Goal: Ask a question

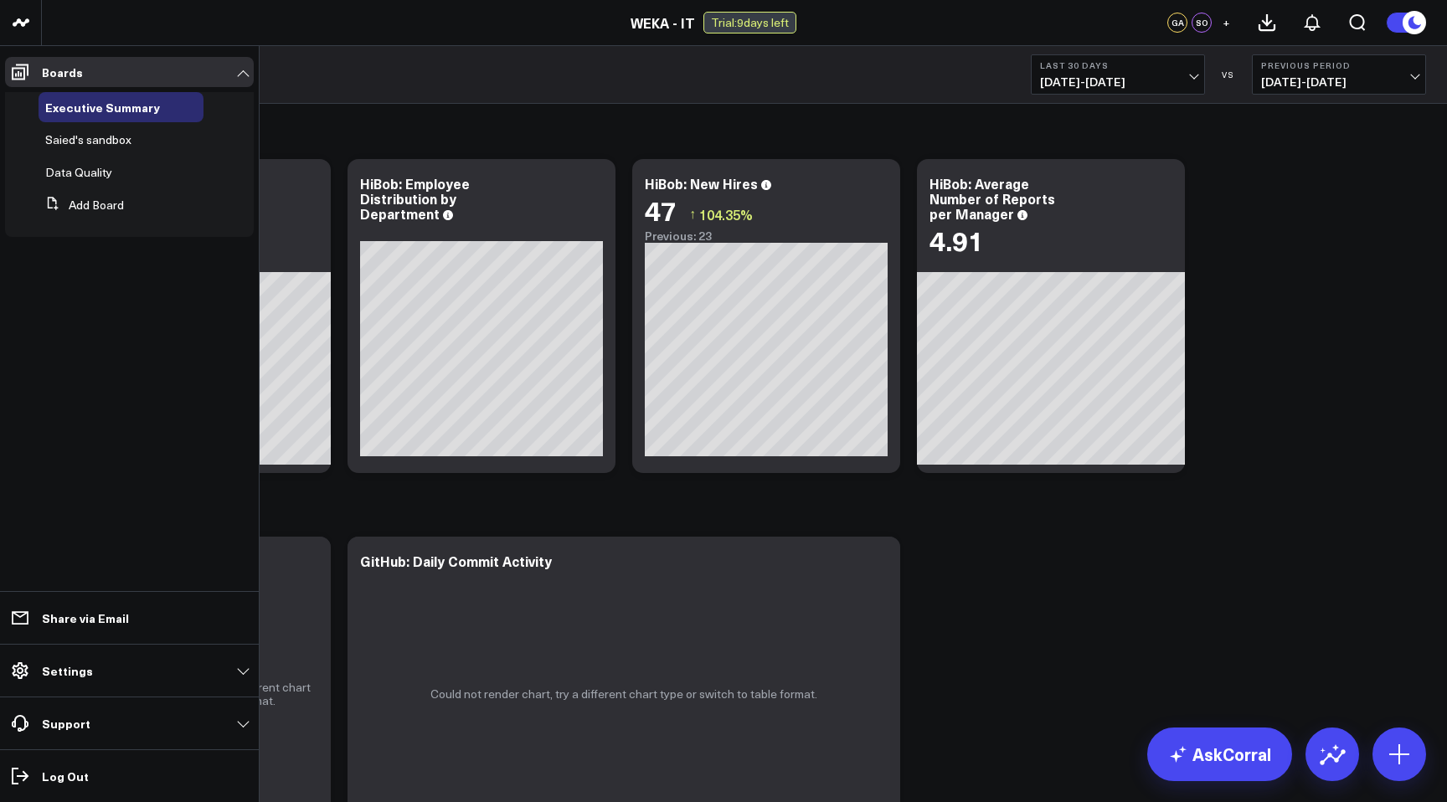
click at [98, 142] on span "Saied's sandbox" at bounding box center [88, 139] width 86 height 16
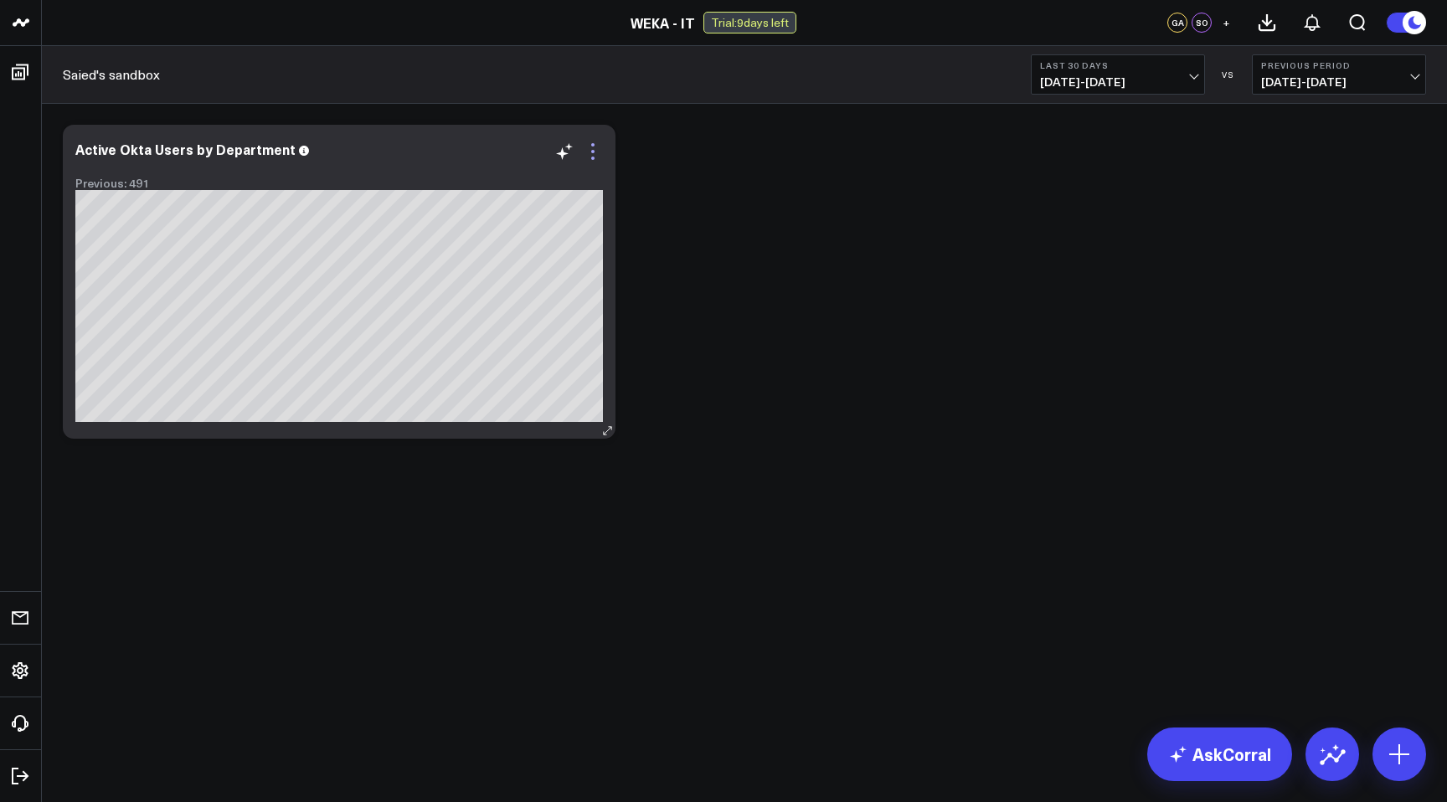
click at [595, 149] on icon at bounding box center [593, 152] width 20 height 20
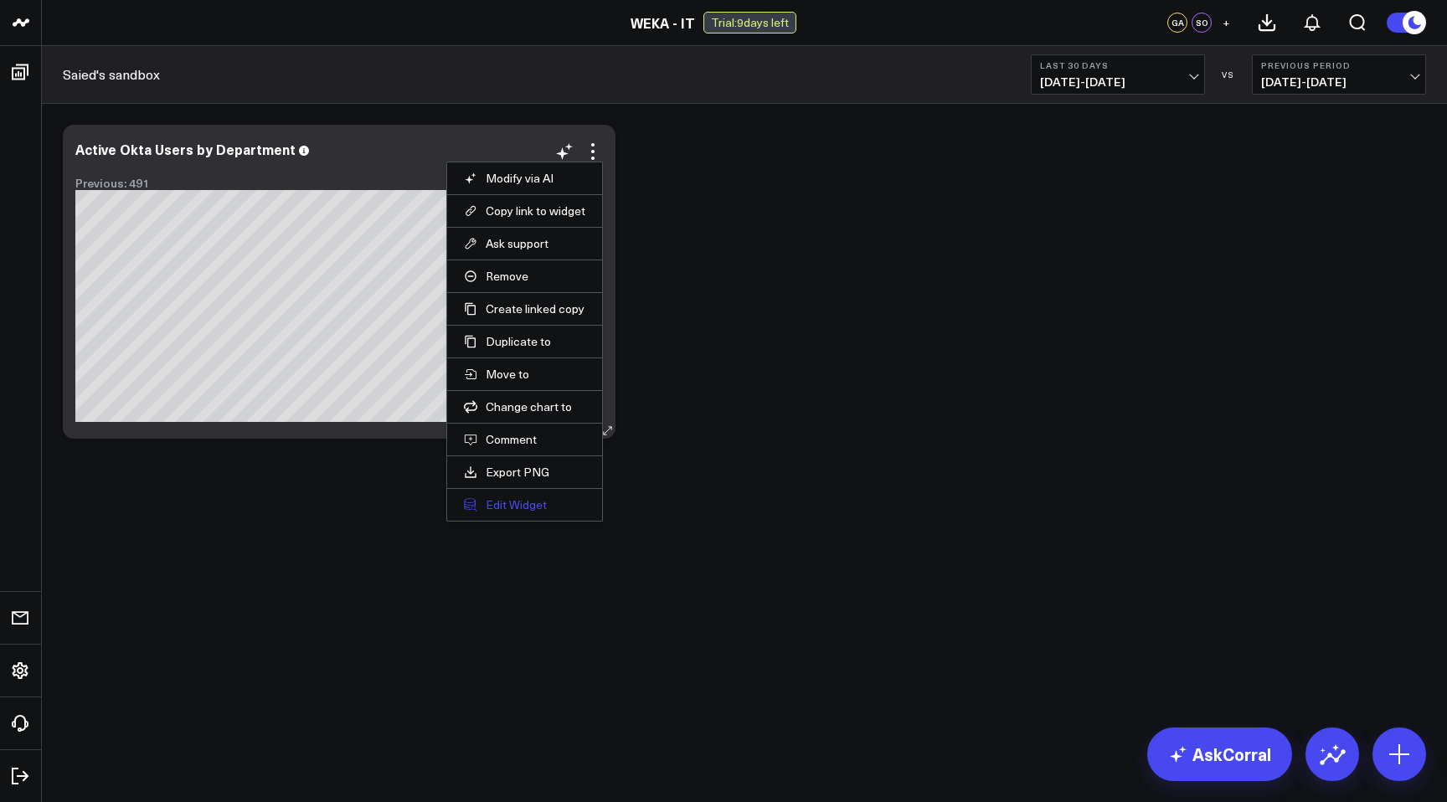
click at [502, 505] on button "Edit Widget" at bounding box center [524, 504] width 121 height 15
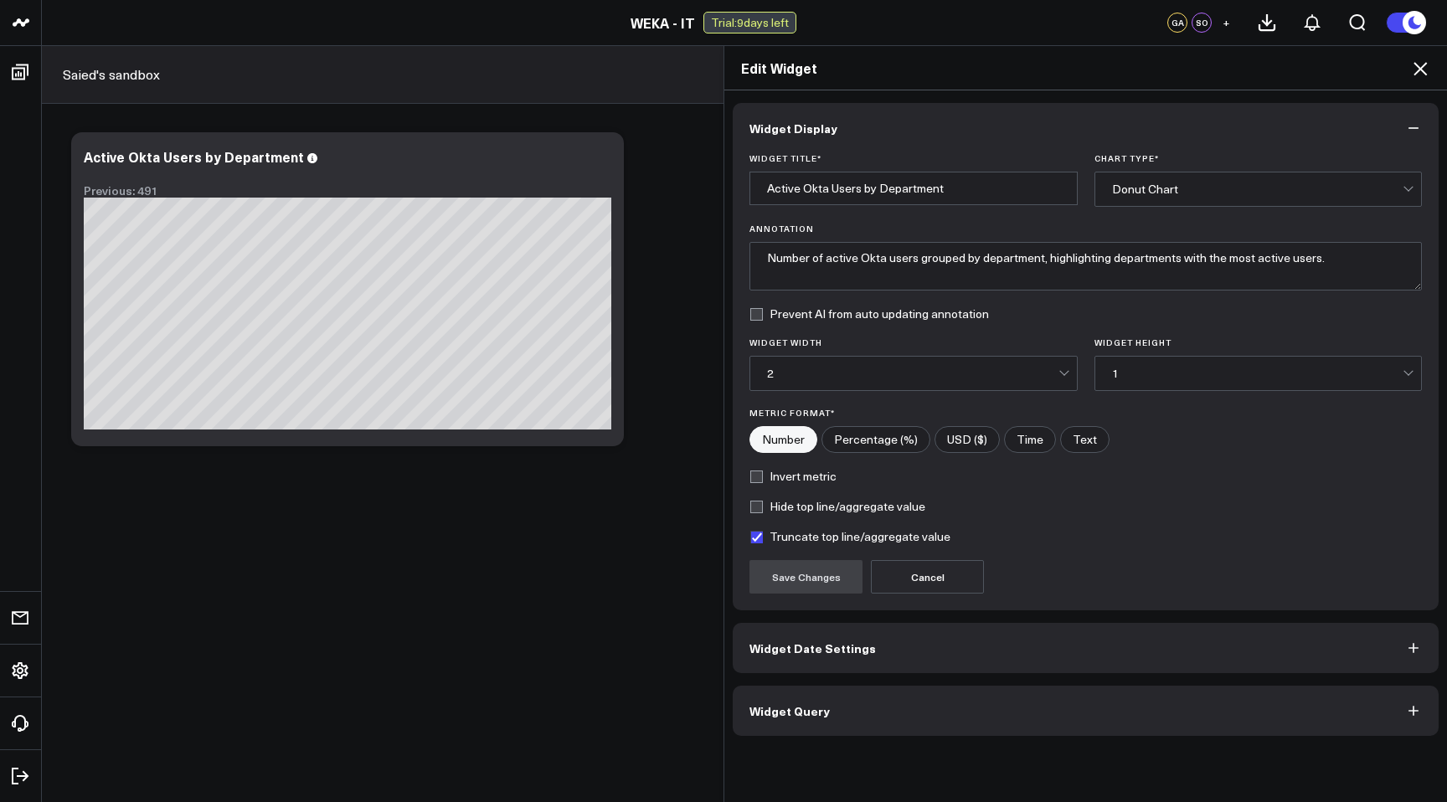
drag, startPoint x: 339, startPoint y: 284, endPoint x: 315, endPoint y: 278, distance: 25.0
click at [337, 284] on div "Edit Widget Widget Display Widget Title * Active Okta Users by Department Chart…" at bounding box center [723, 423] width 1447 height 757
click at [397, 394] on div "Edit Widget Widget Display Widget Title * Active Okta Users by Department Chart…" at bounding box center [723, 423] width 1447 height 757
click at [332, 332] on div "Edit Widget Widget Display Widget Title * Active Okta Users by Department Chart…" at bounding box center [723, 423] width 1447 height 757
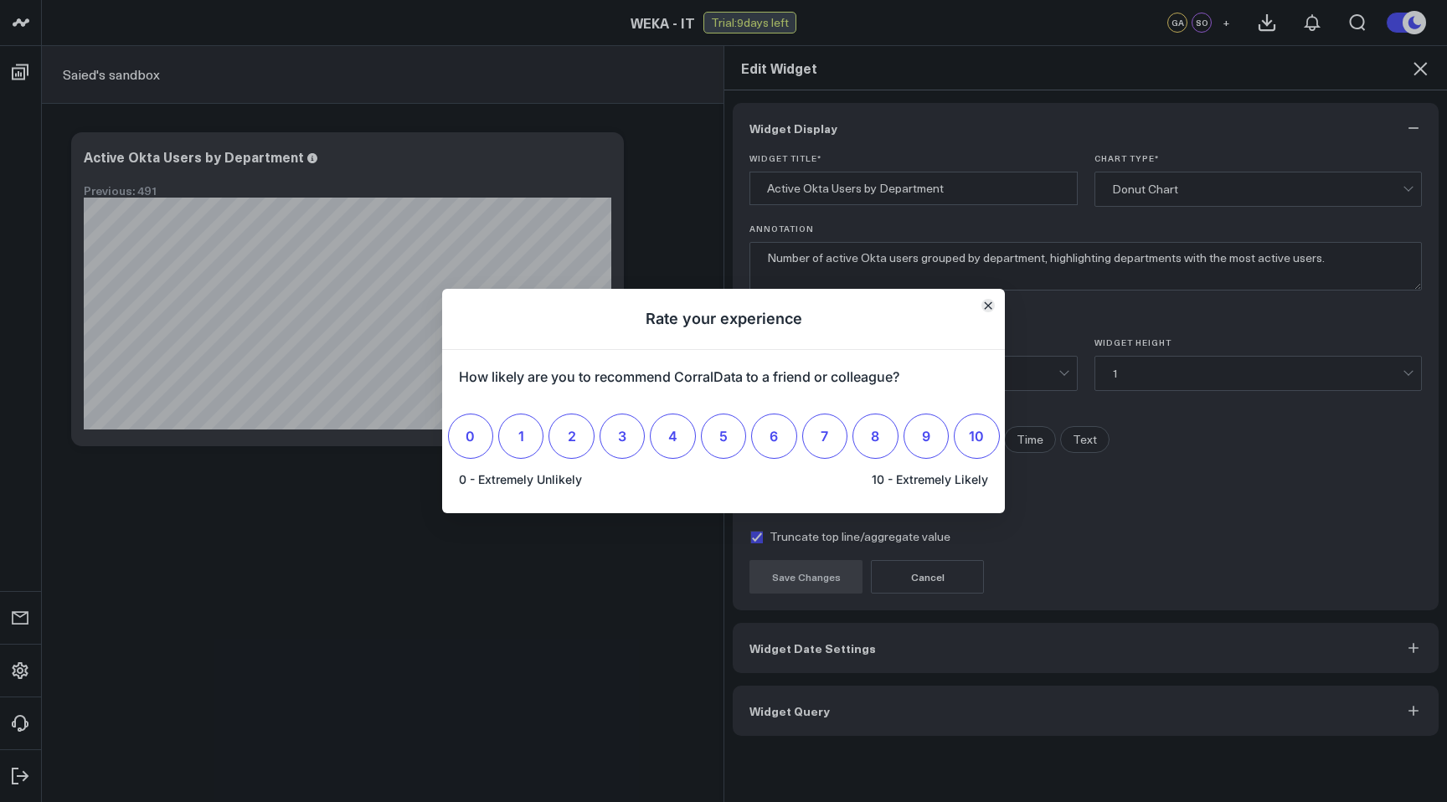
click at [990, 304] on icon "Close" at bounding box center [988, 305] width 7 height 7
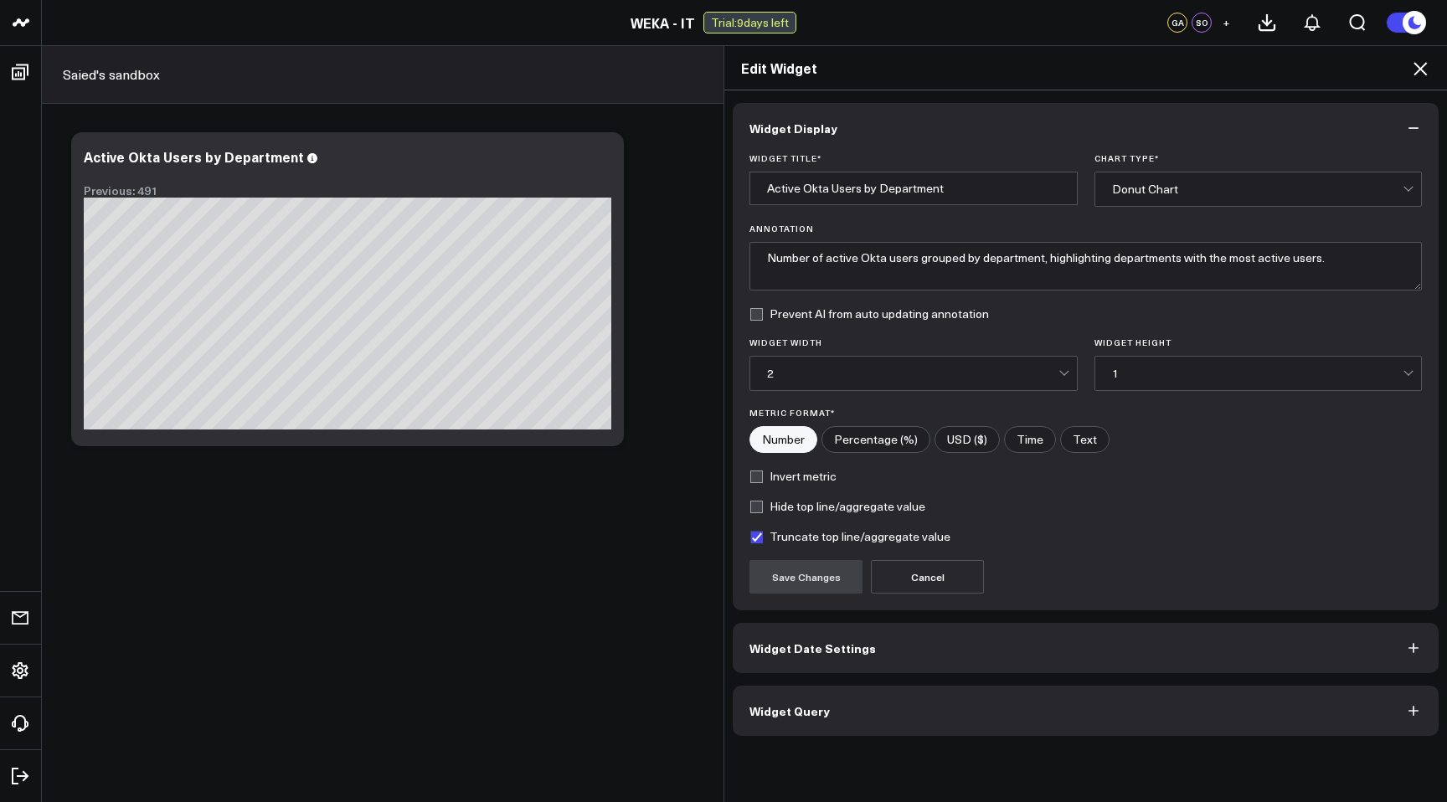
click at [1414, 648] on icon "button" at bounding box center [1413, 648] width 17 height 17
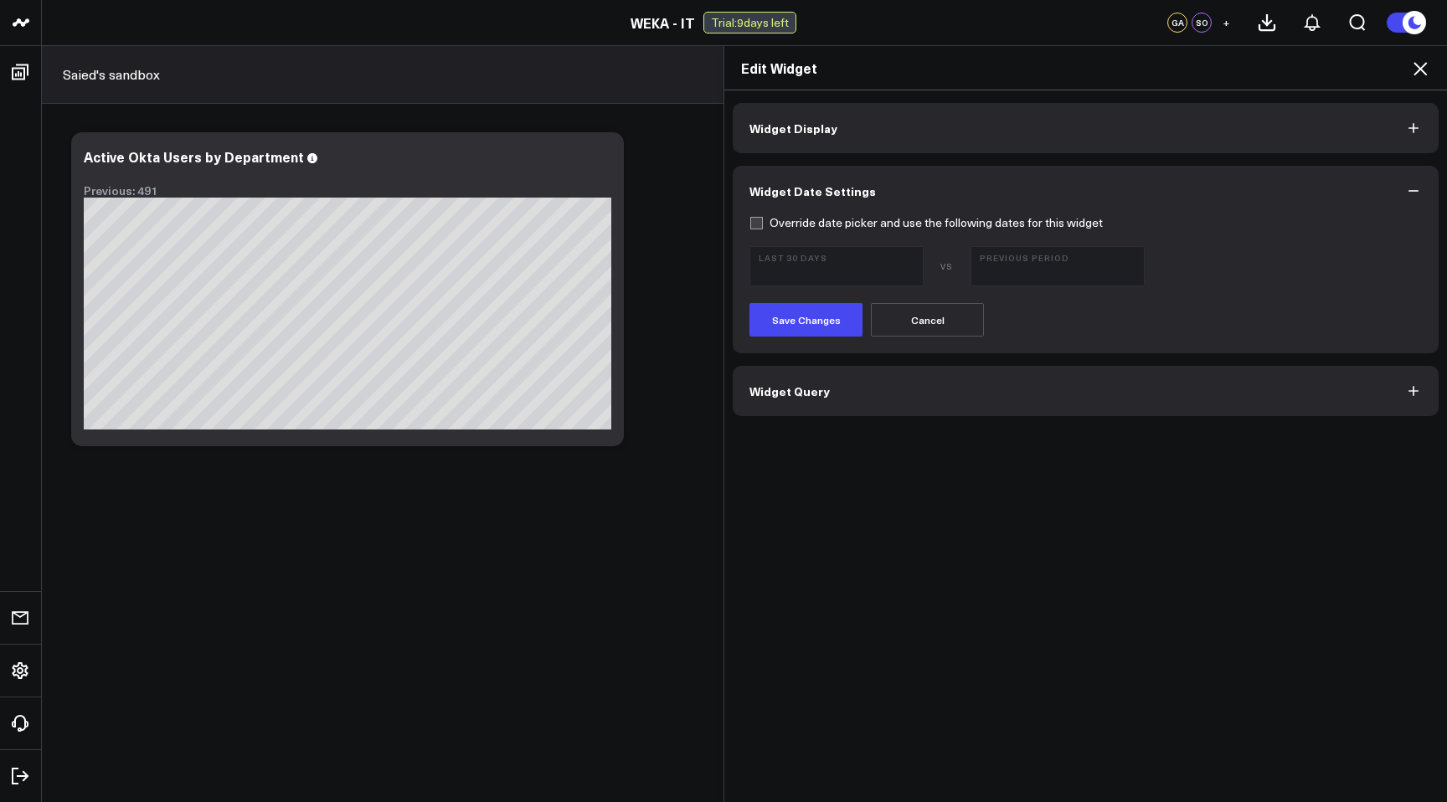
click at [944, 317] on button "Cancel" at bounding box center [927, 319] width 113 height 33
click at [758, 224] on label "Override date picker and use the following dates for this widget" at bounding box center [925, 222] width 353 height 13
click at [758, 224] on input "Override date picker and use the following dates for this widget" at bounding box center [755, 222] width 13 height 13
checkbox input "true"
click at [914, 269] on span "08/04/25 - 09/02/25" at bounding box center [837, 273] width 156 height 13
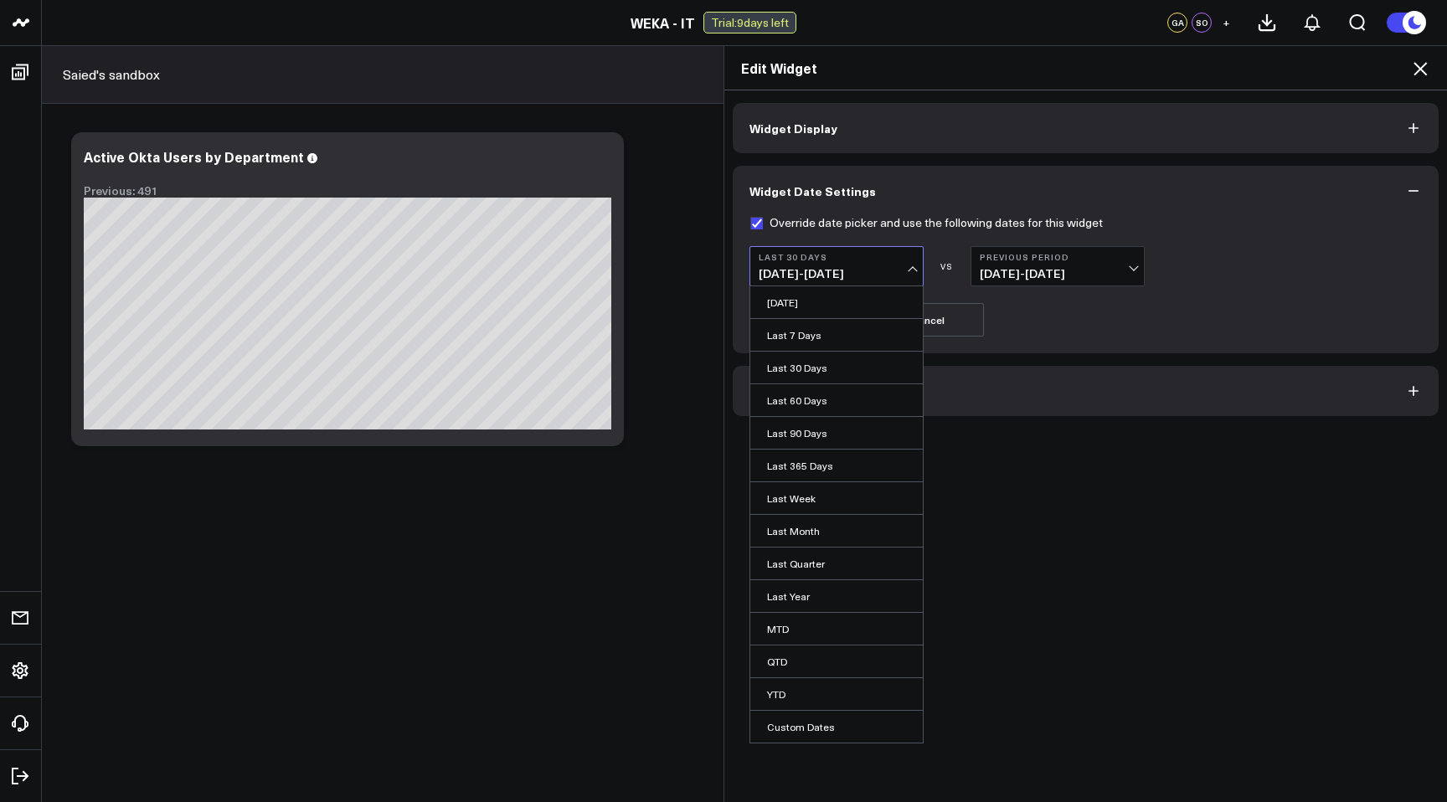
click at [850, 273] on span "08/04/25 - 09/02/25" at bounding box center [837, 273] width 156 height 13
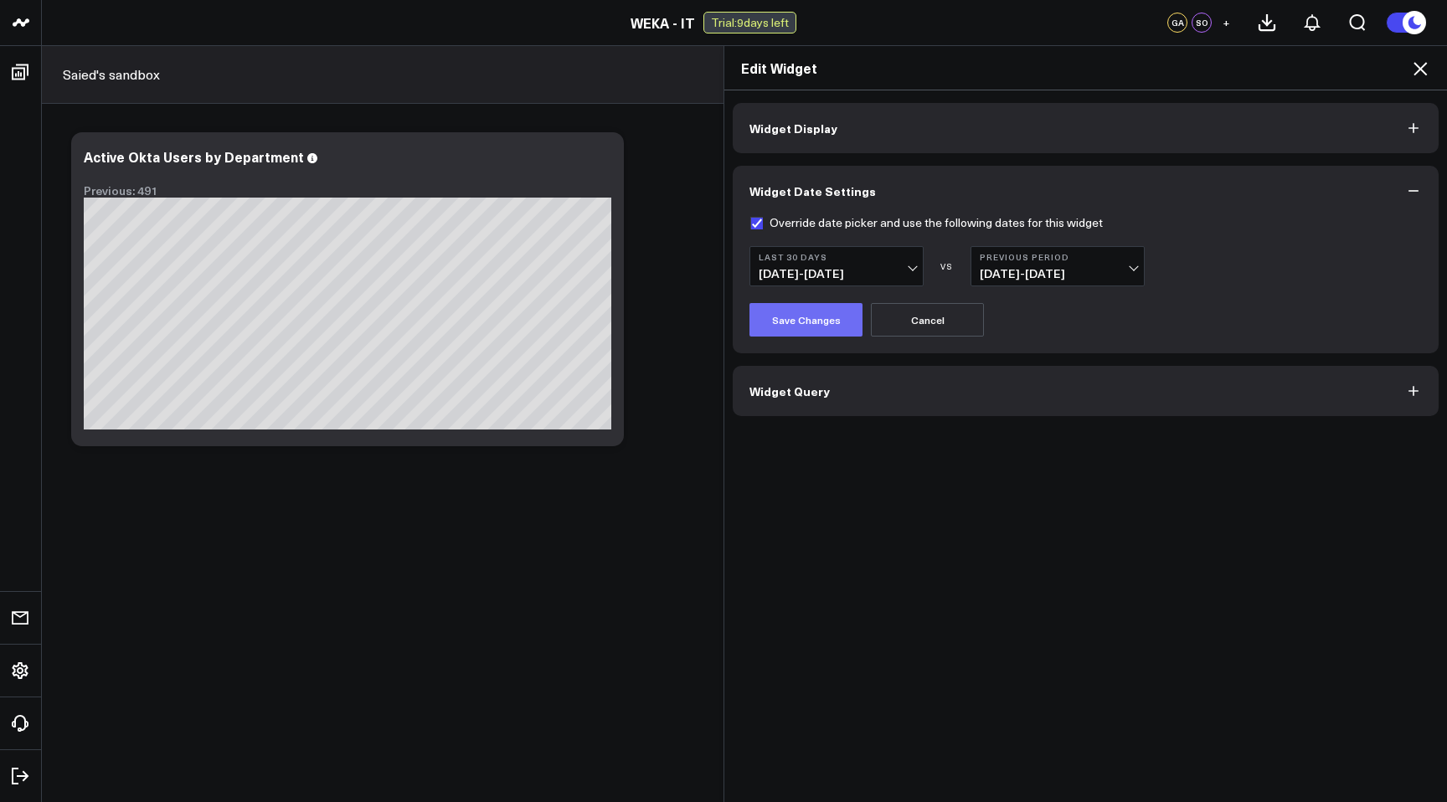
click at [790, 320] on button "Save Changes" at bounding box center [805, 319] width 113 height 33
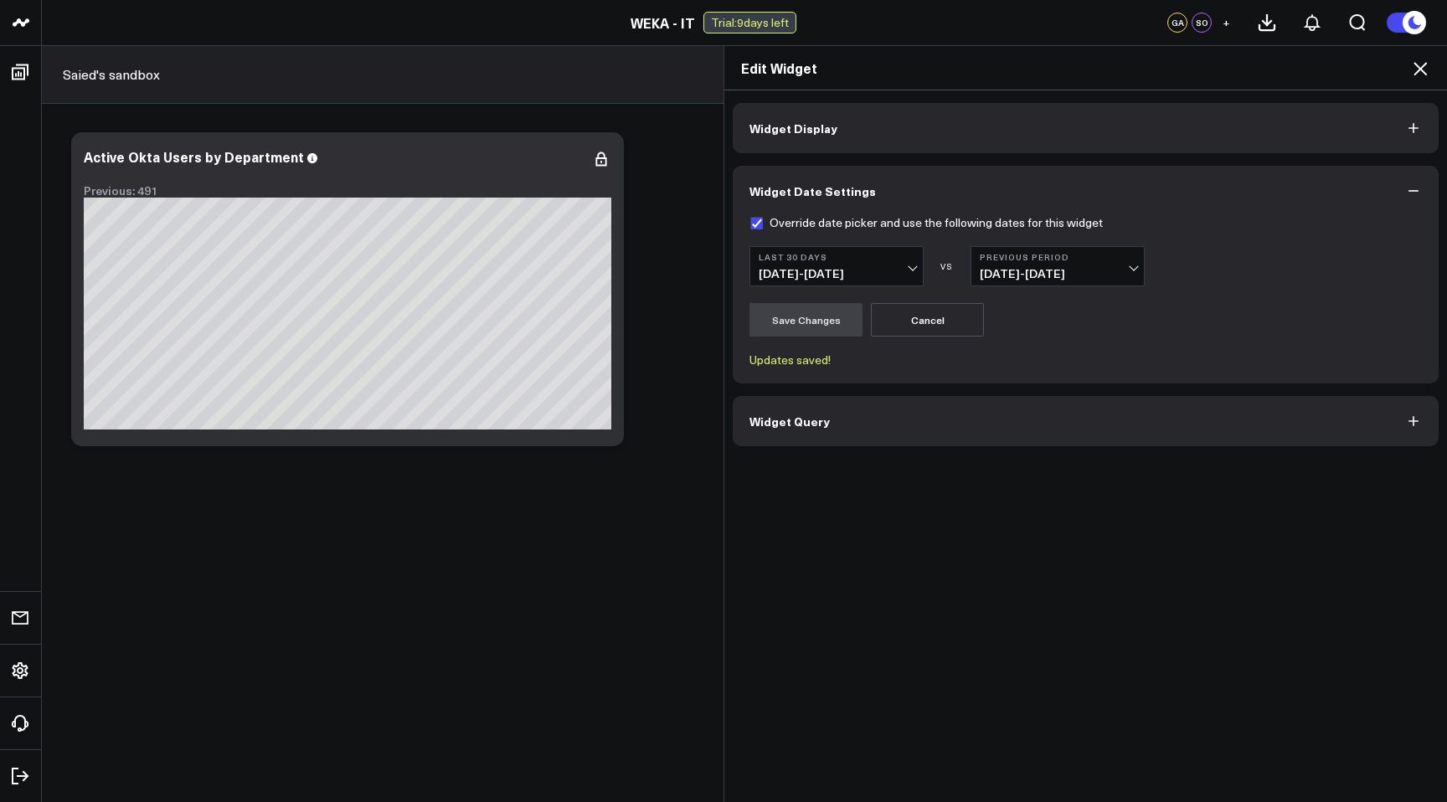
click at [1414, 417] on icon "button" at bounding box center [1413, 421] width 17 height 17
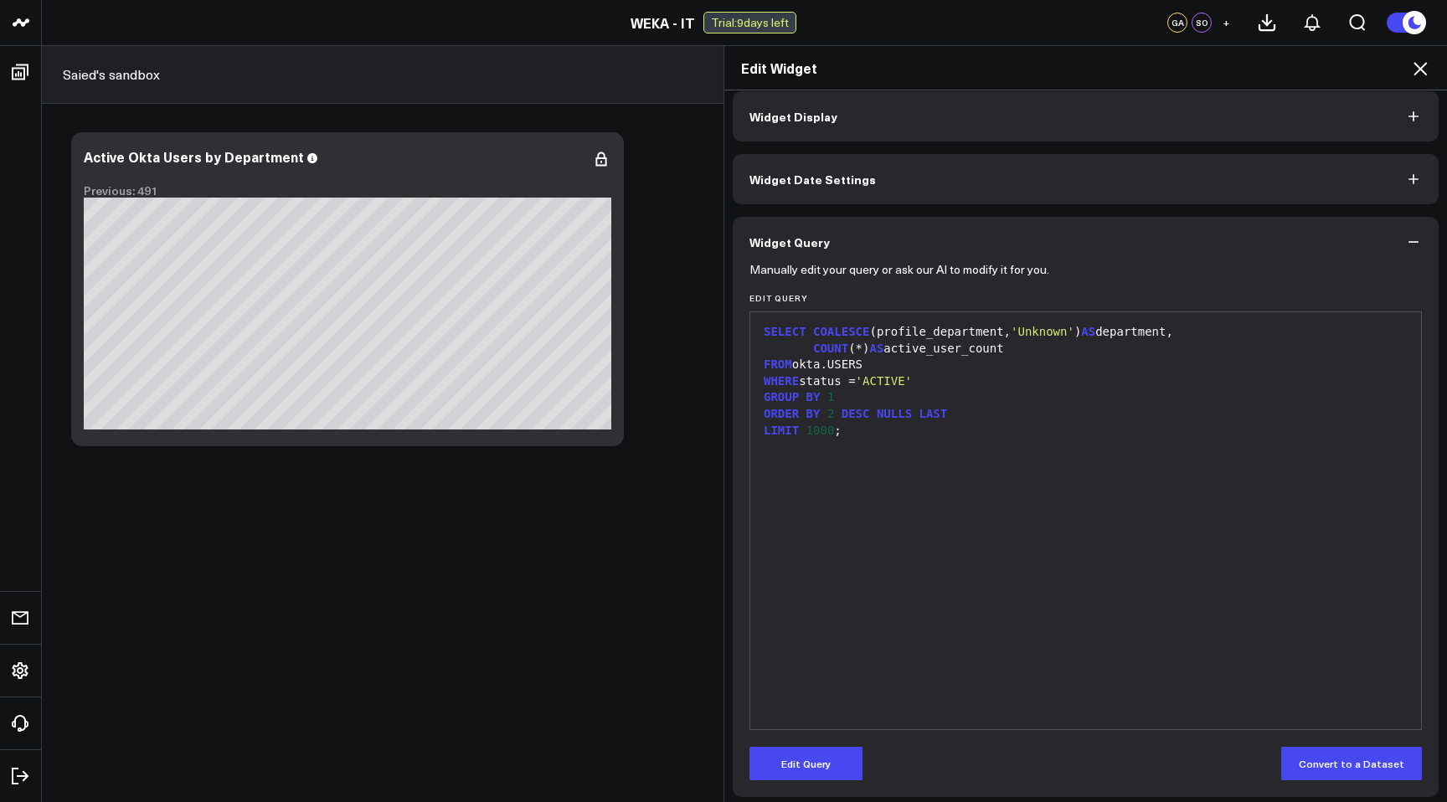
scroll to position [18, 0]
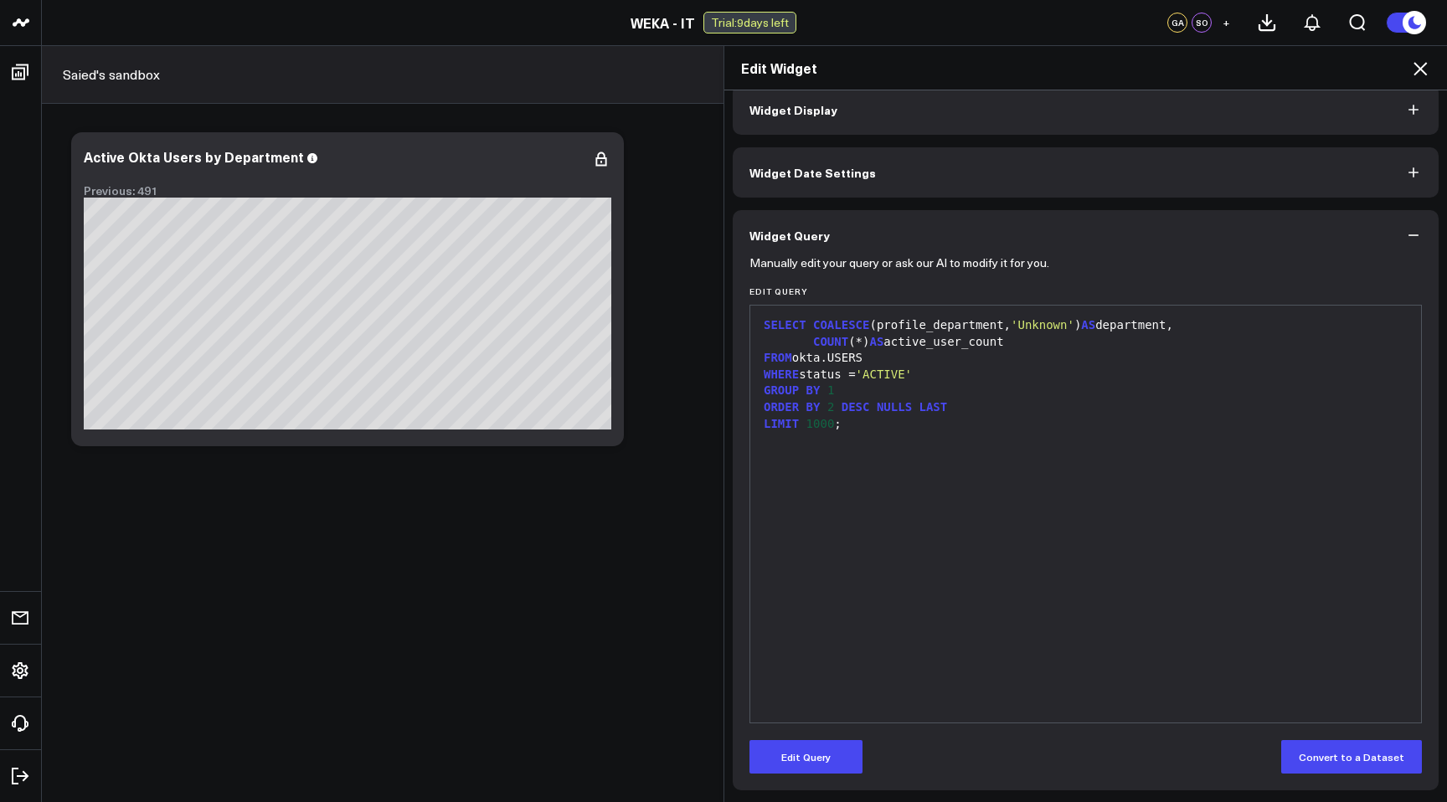
click at [1421, 67] on icon at bounding box center [1419, 68] width 13 height 13
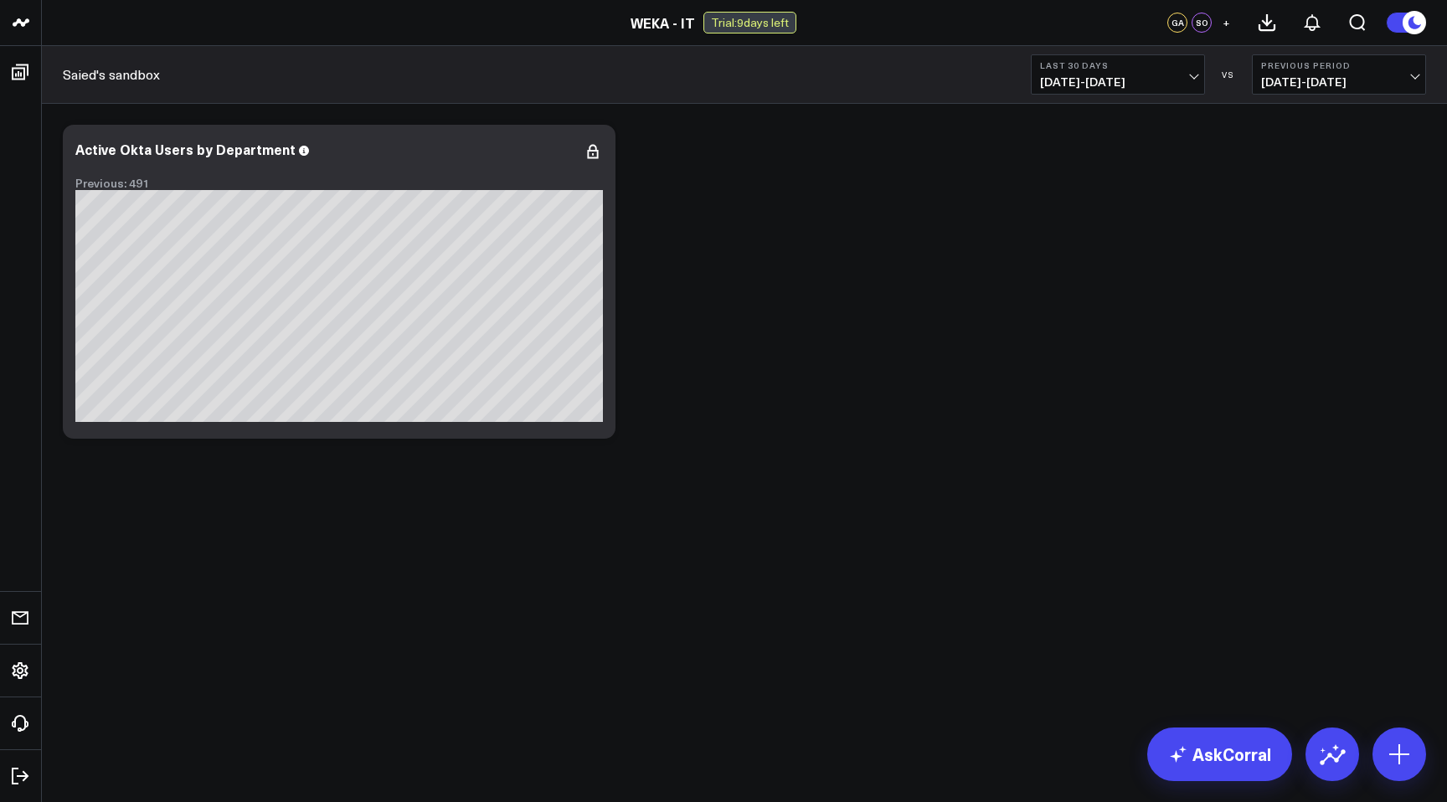
click at [990, 228] on div "Modify via AI Copy link to widget Ask support Remove Create linked copy Executi…" at bounding box center [744, 281] width 1380 height 331
click at [1133, 85] on span "08/04/25 - 09/02/25" at bounding box center [1118, 81] width 156 height 13
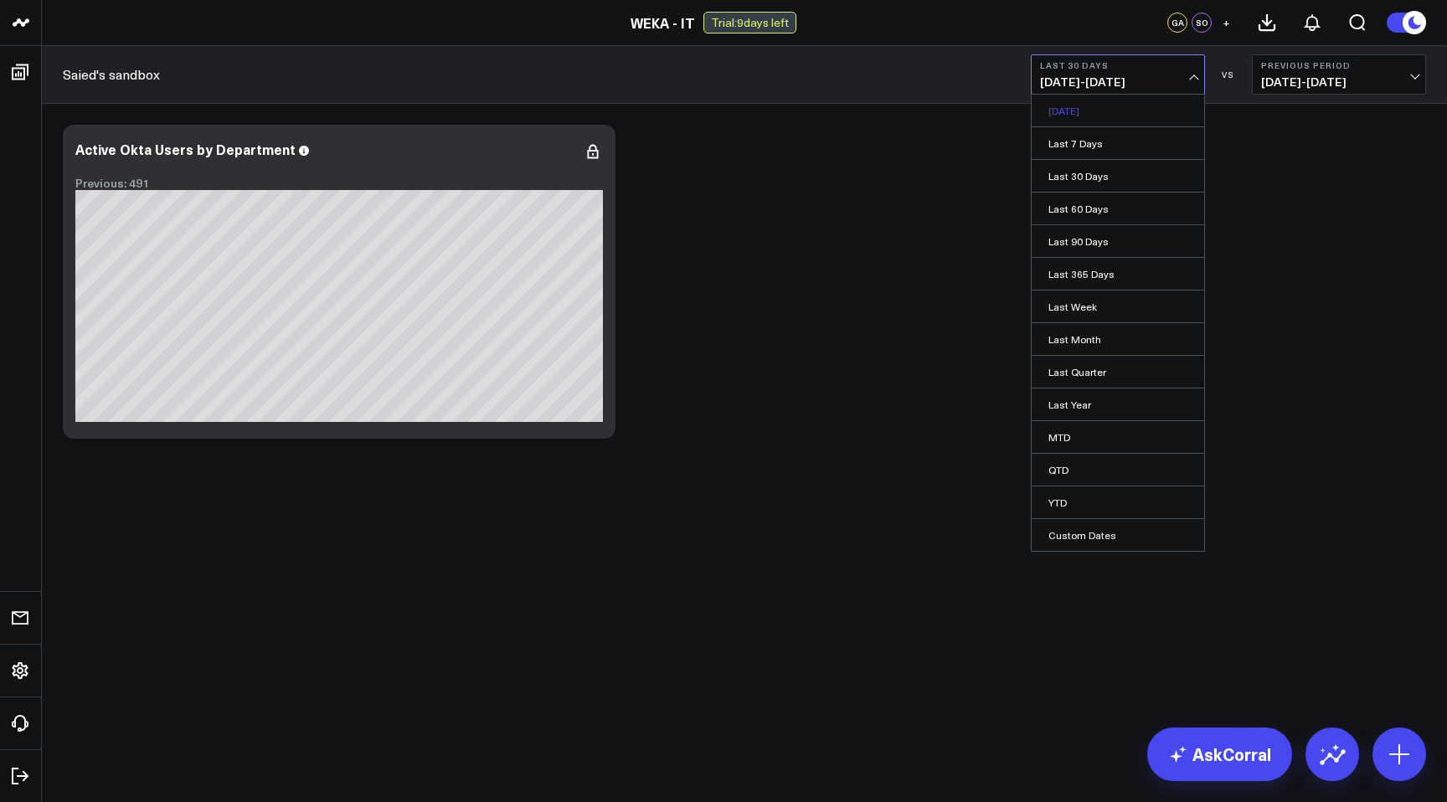
click at [1091, 102] on link "Yesterday" at bounding box center [1118, 111] width 172 height 32
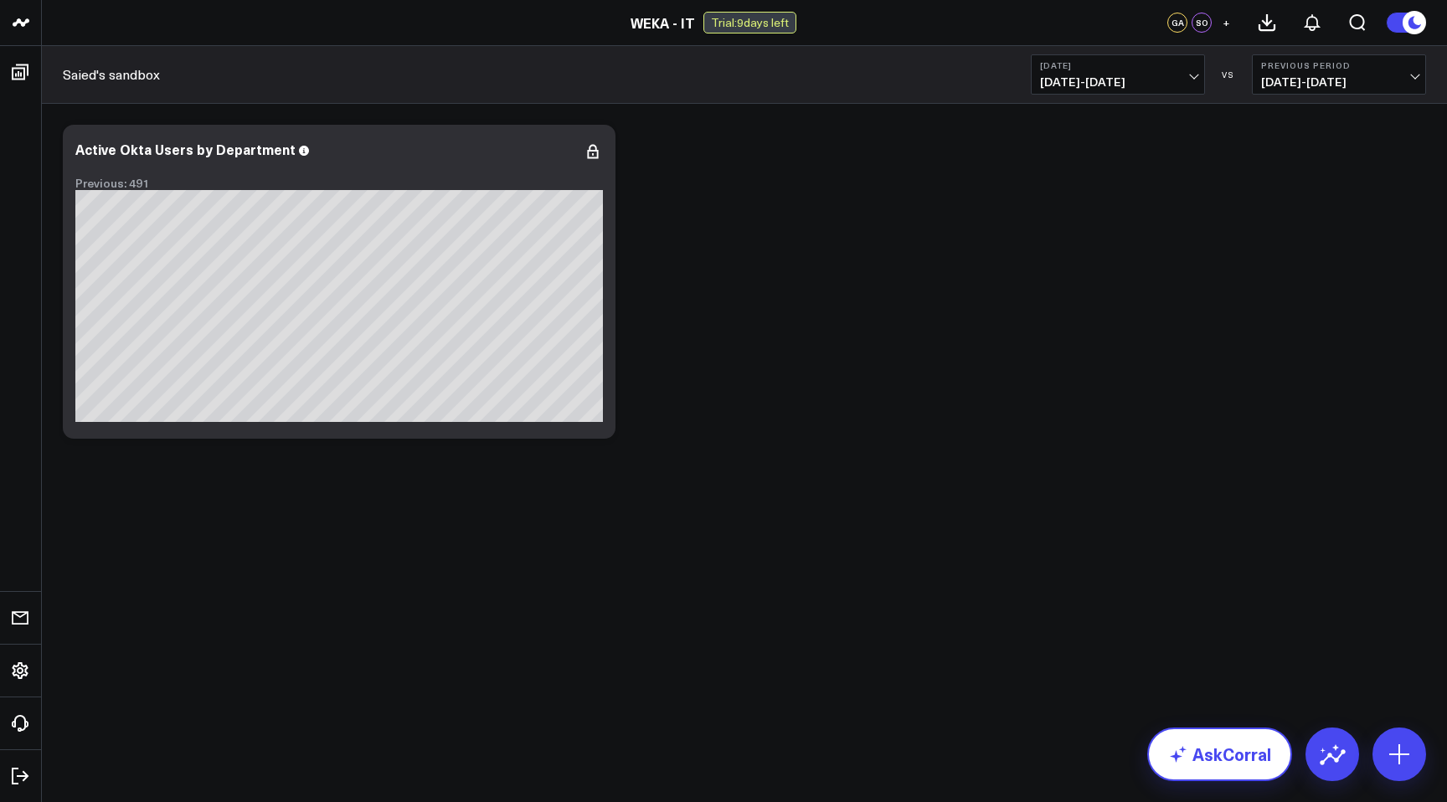
click at [1221, 749] on link "AskCorral" at bounding box center [1219, 755] width 145 height 54
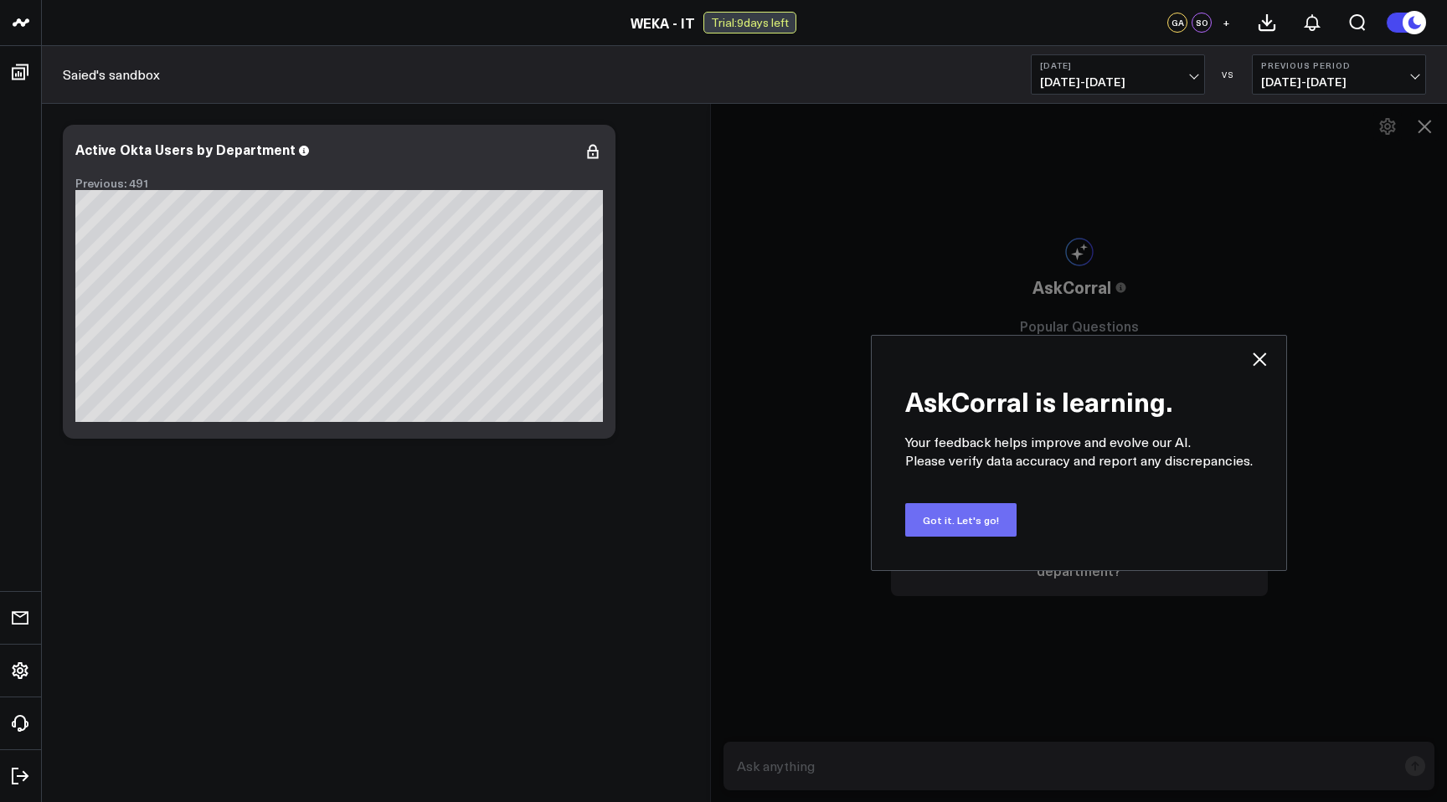
click at [960, 522] on button "Got it. Let's go!" at bounding box center [960, 519] width 111 height 33
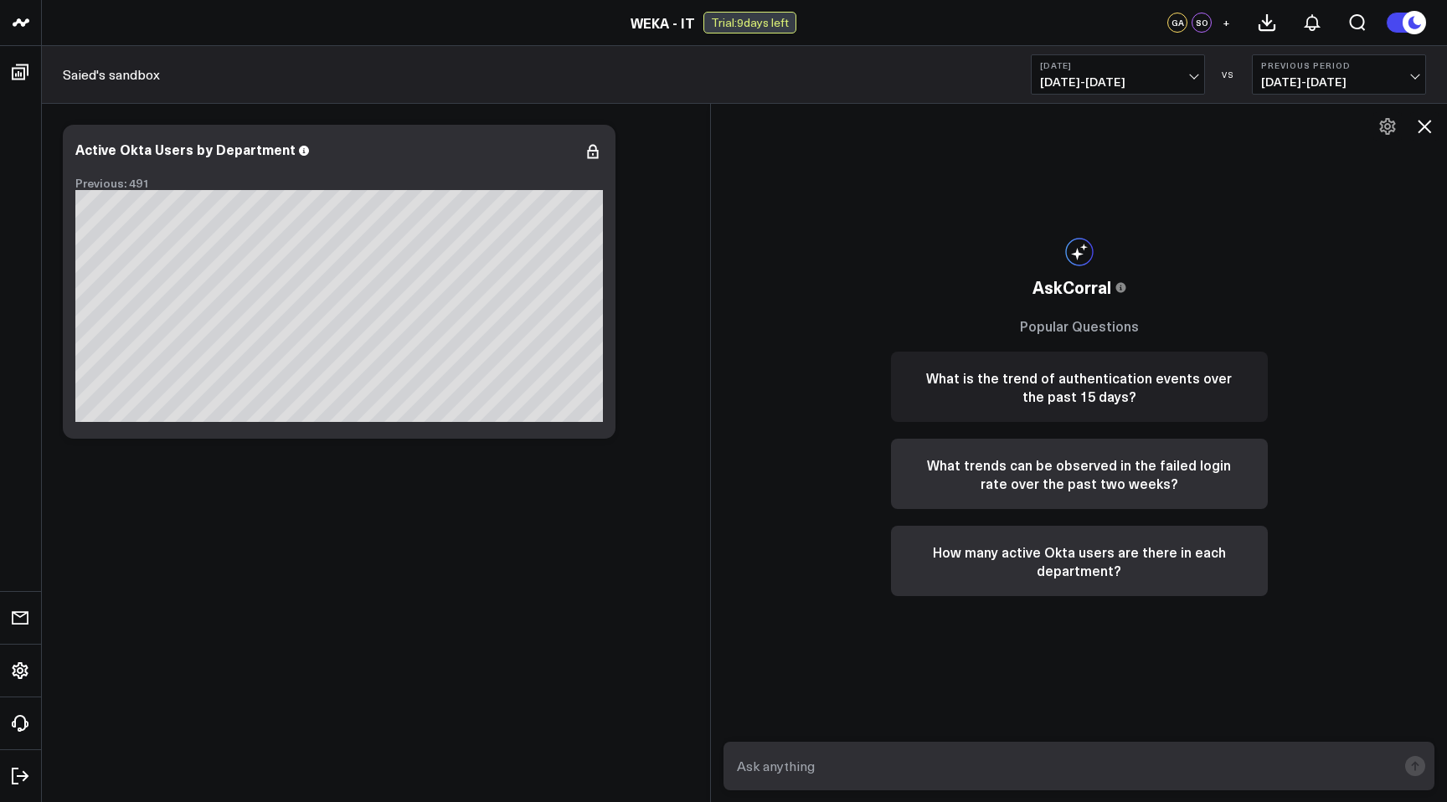
click at [1061, 395] on button "What is the trend of authentication events over the past 15 days?" at bounding box center [1079, 387] width 377 height 70
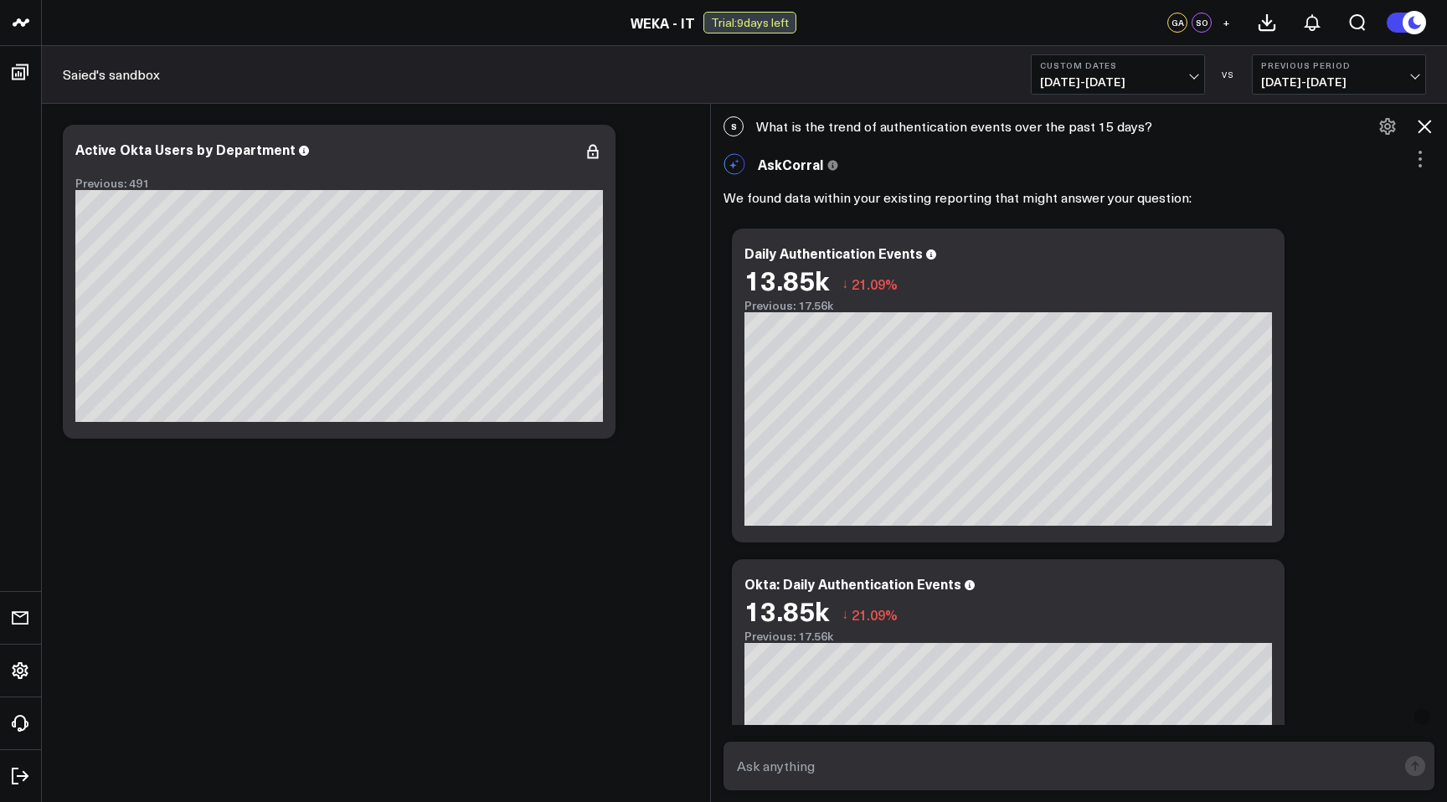
click at [1427, 124] on icon at bounding box center [1424, 126] width 13 height 13
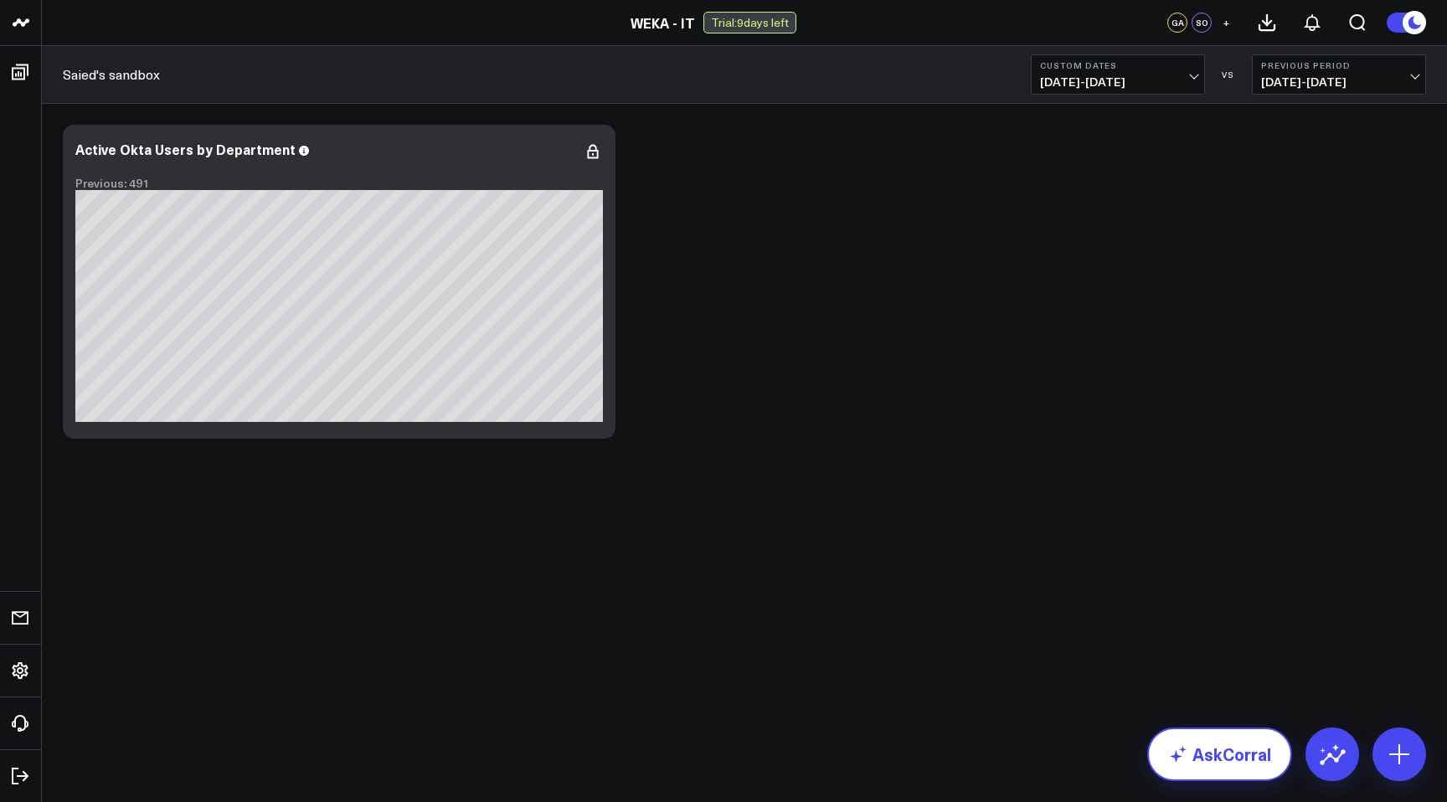
click at [1258, 769] on link "AskCorral" at bounding box center [1219, 755] width 145 height 54
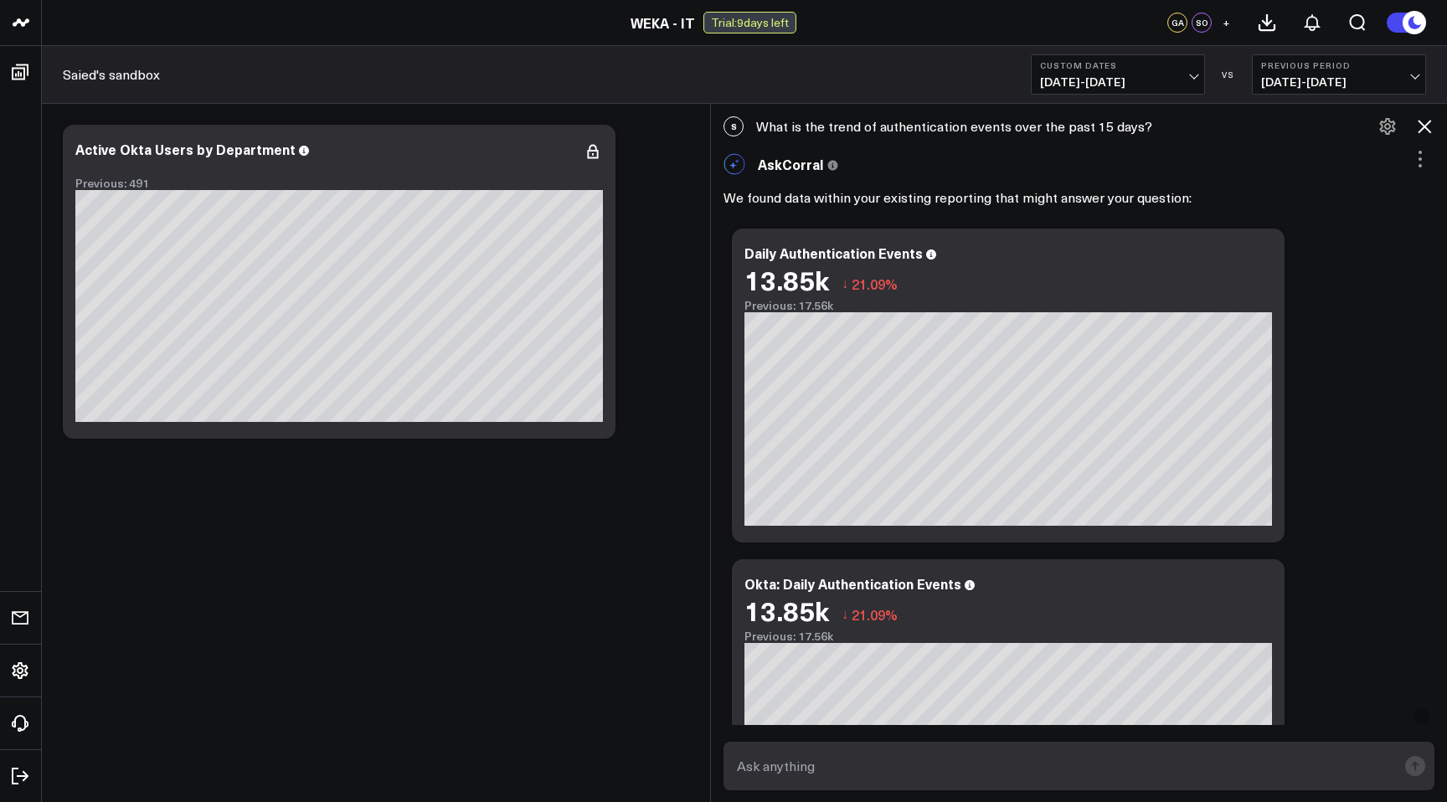
click at [1415, 157] on icon at bounding box center [1420, 159] width 20 height 20
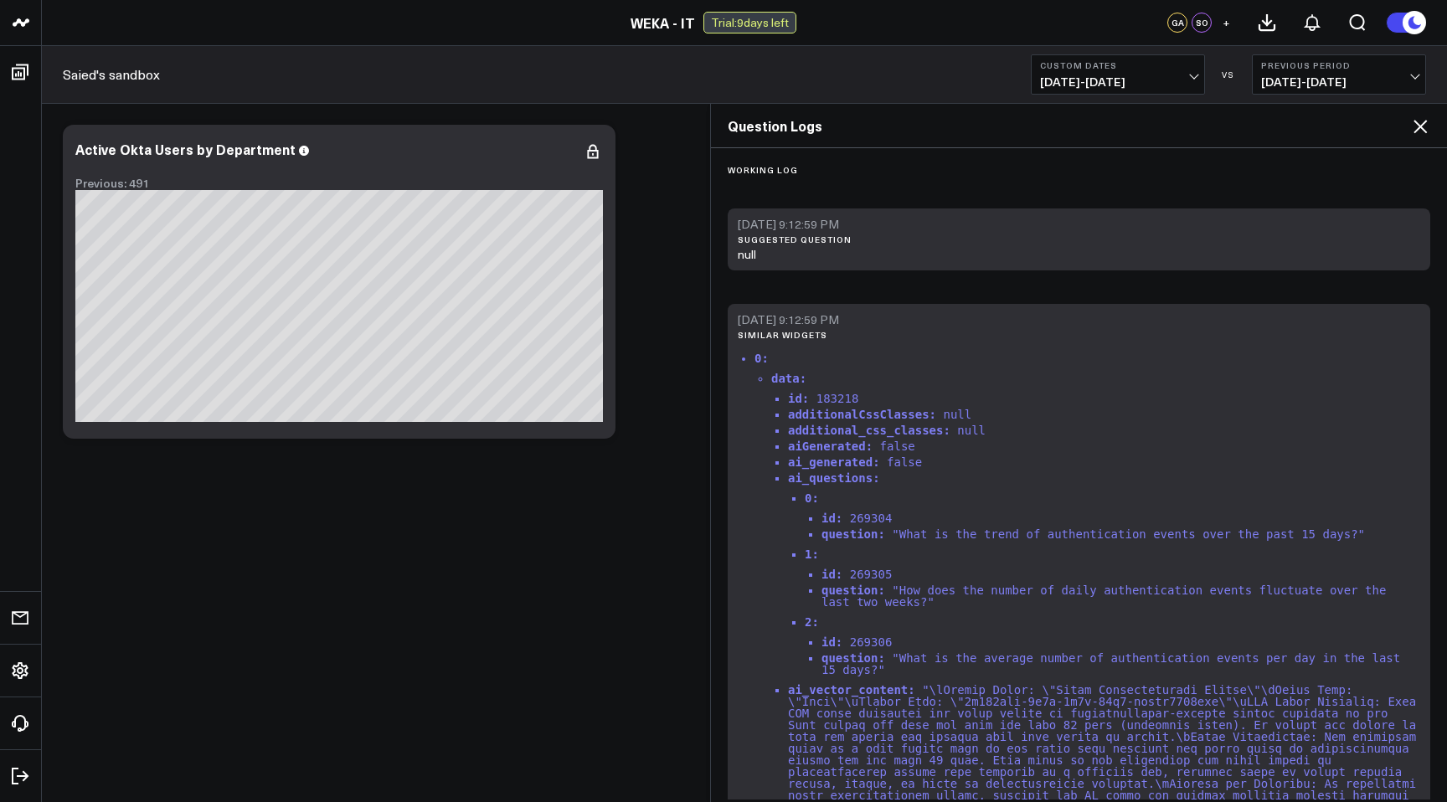
click at [1424, 128] on icon at bounding box center [1420, 126] width 20 height 20
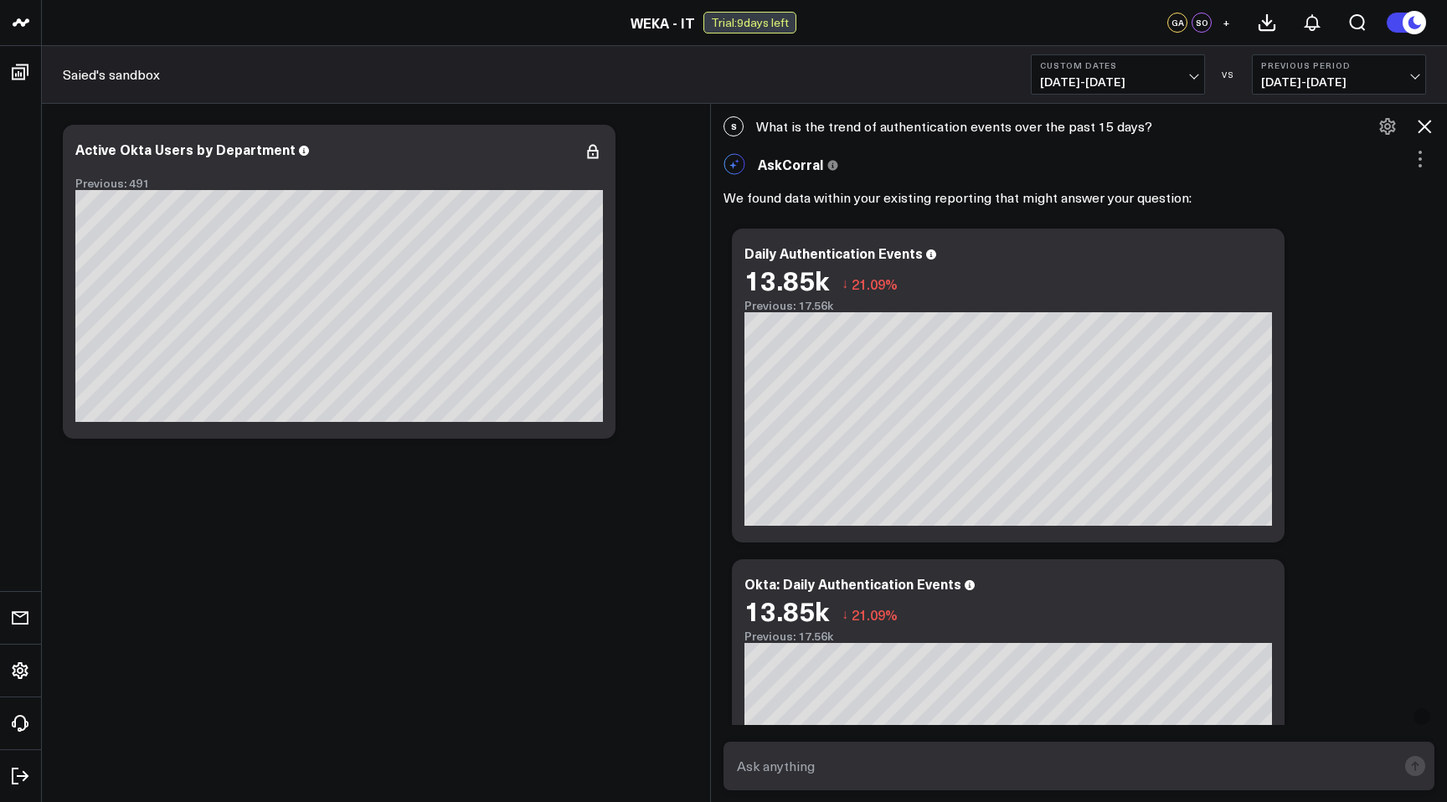
click at [851, 131] on div "S What is the trend of authentication events over the past 15 days?" at bounding box center [1079, 126] width 736 height 37
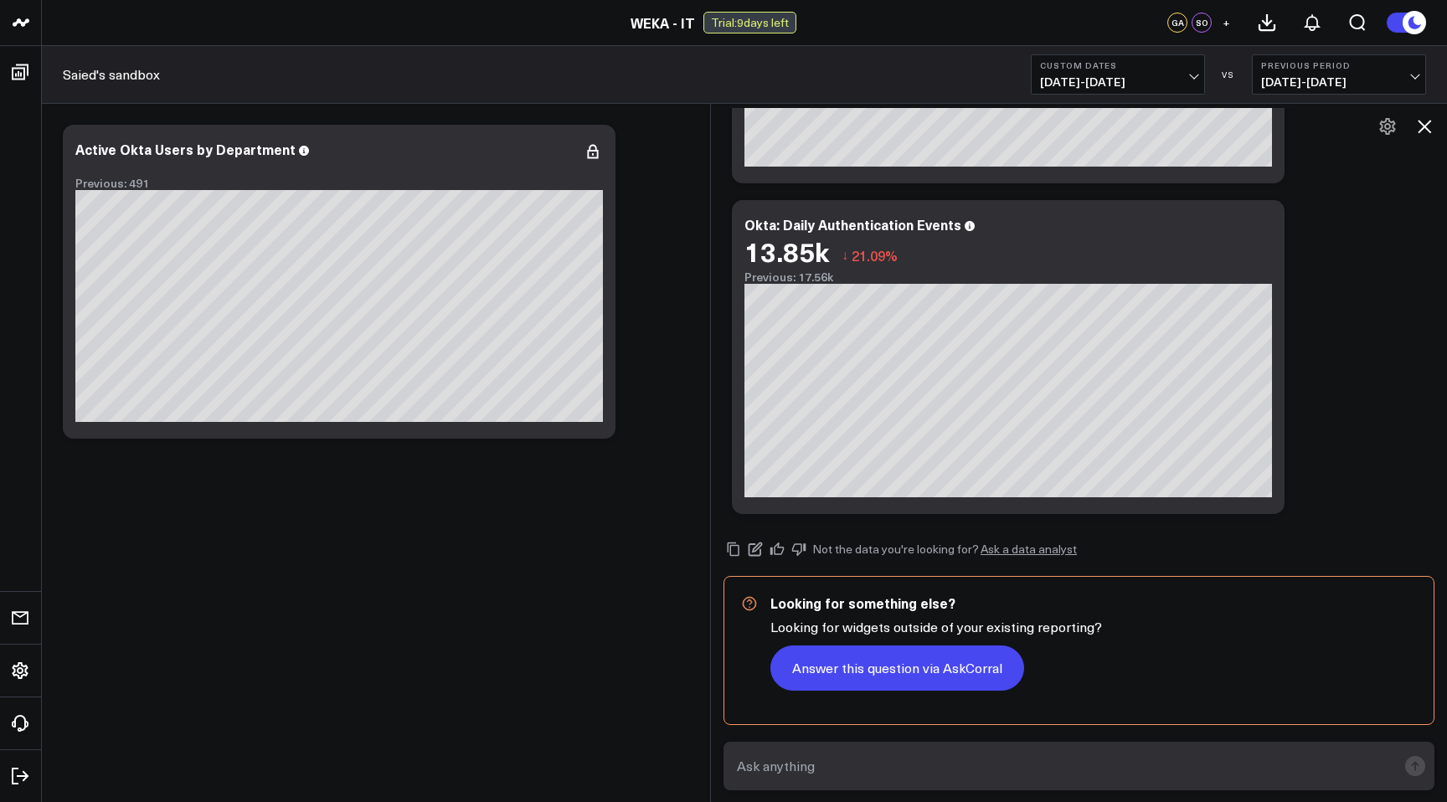
click at [897, 670] on button "Answer this question via AskCorral" at bounding box center [897, 668] width 254 height 45
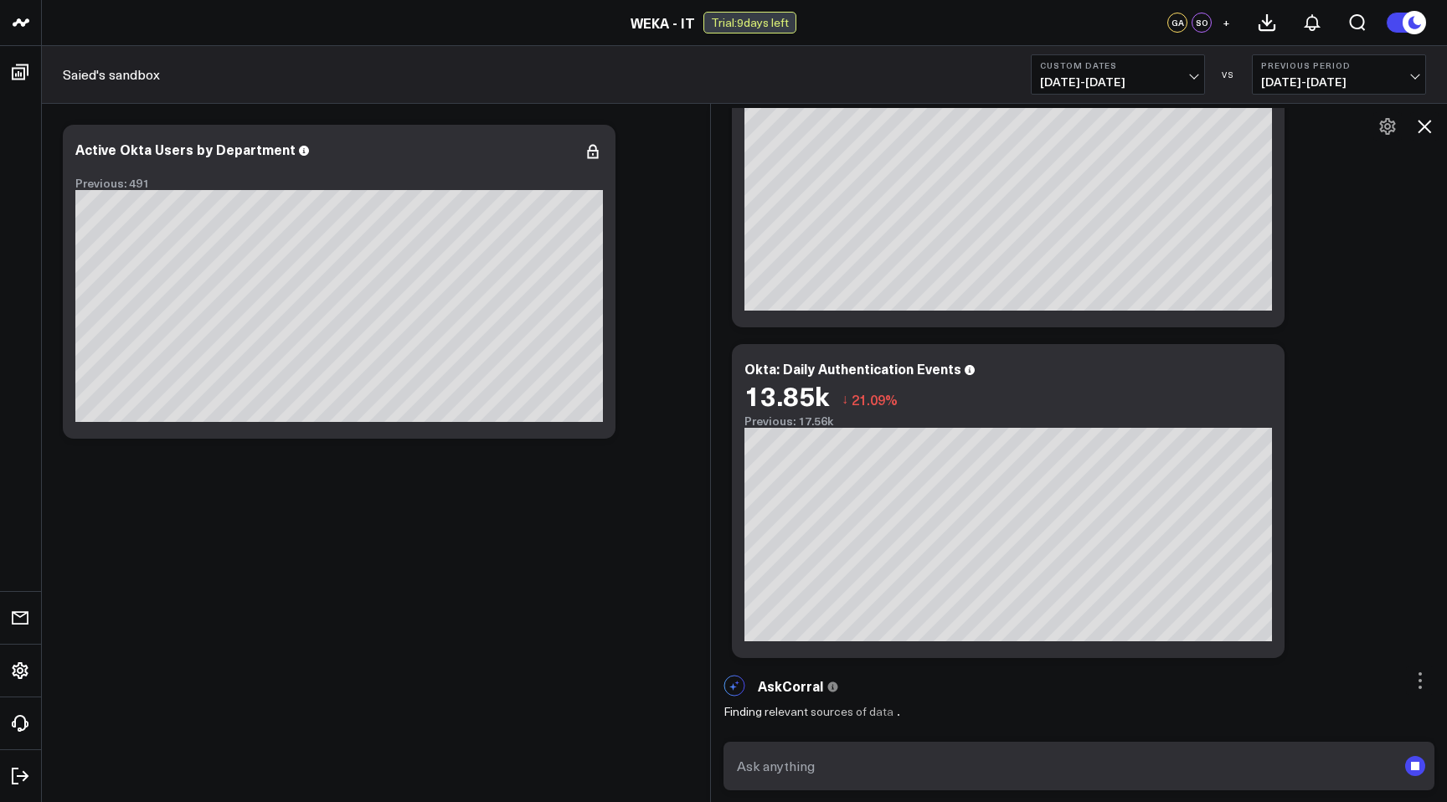
scroll to position [365, 0]
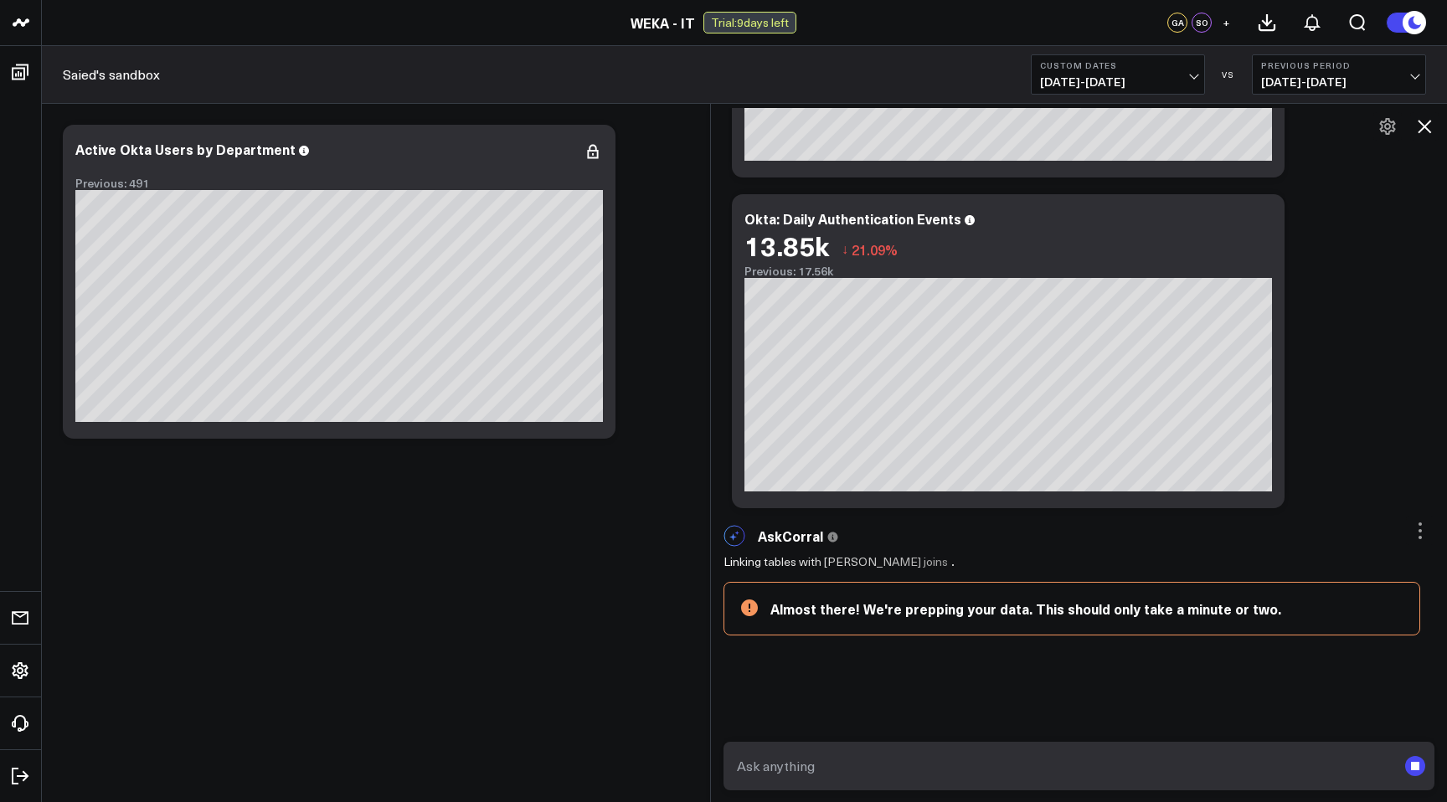
click at [780, 763] on textarea at bounding box center [1065, 766] width 664 height 30
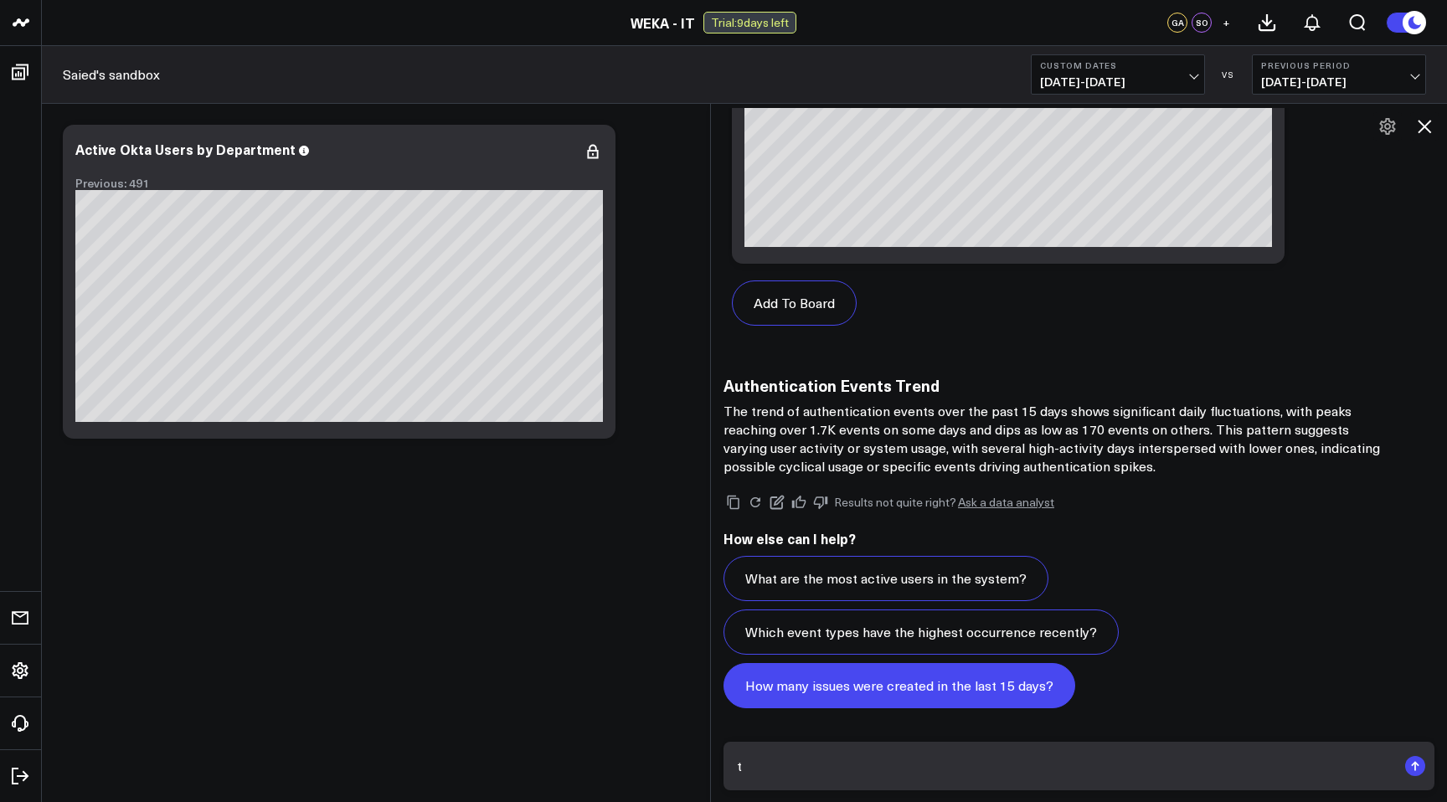
scroll to position [1681, 0]
type textarea "t"
click at [931, 692] on button "How many issues were created in the last 15 days?" at bounding box center [899, 685] width 352 height 45
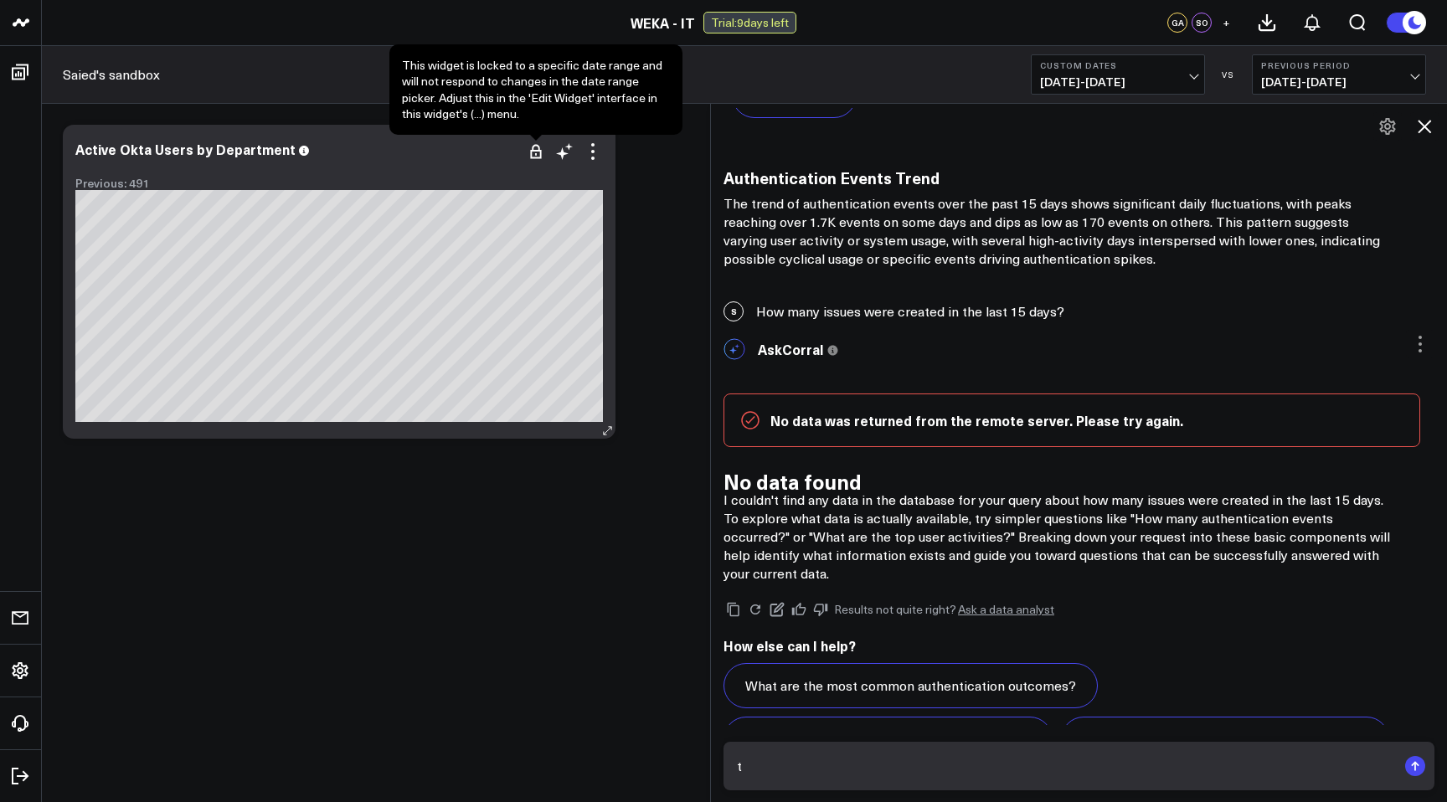
scroll to position [1943, 0]
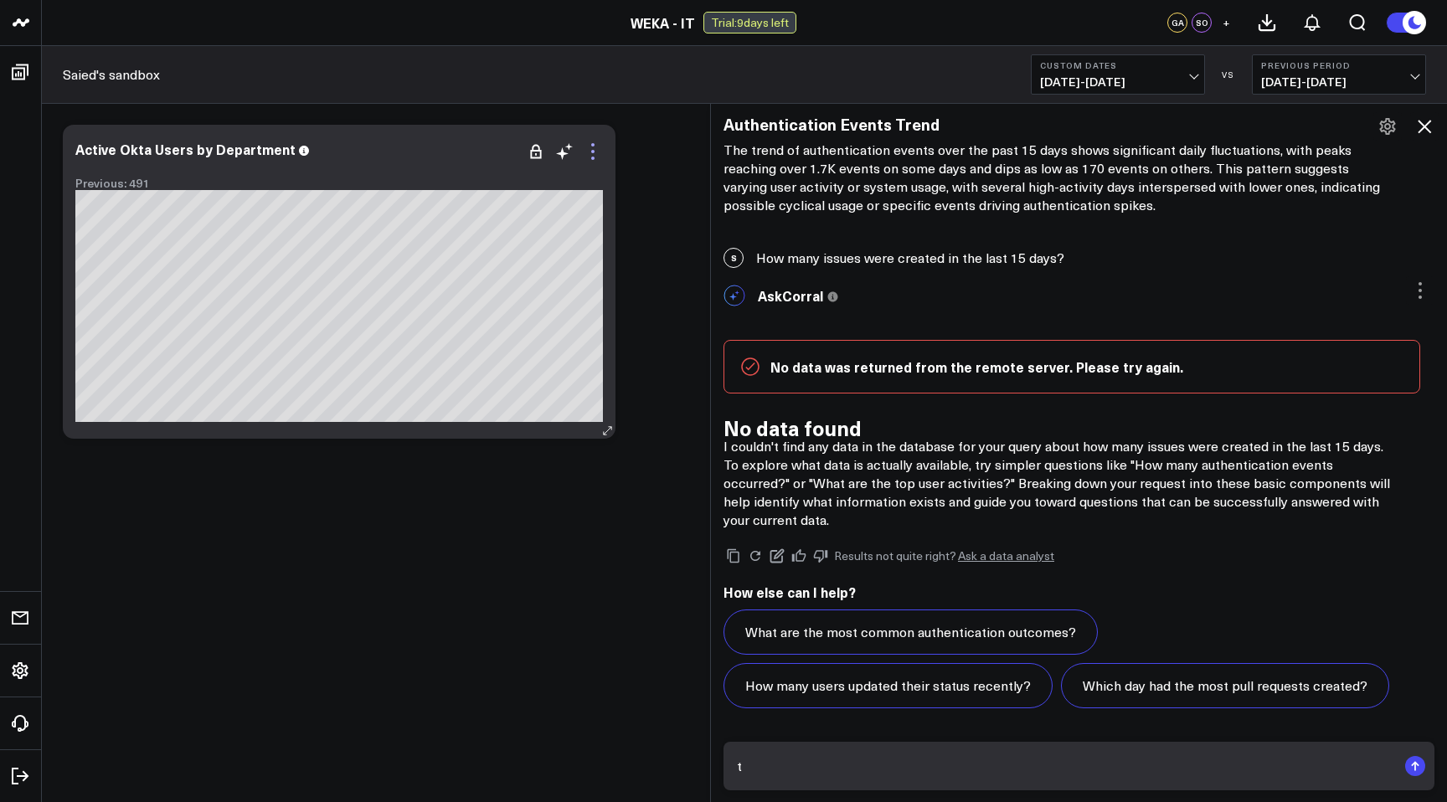
click at [594, 152] on icon at bounding box center [593, 152] width 20 height 20
click at [651, 166] on div "Modify via AI Copy link to widget Ask support Remove Create linked copy Executi…" at bounding box center [744, 281] width 1380 height 331
click at [786, 770] on textarea "t" at bounding box center [1065, 766] width 664 height 30
type textarea "What is total users in Okta as of 9/3/2025"
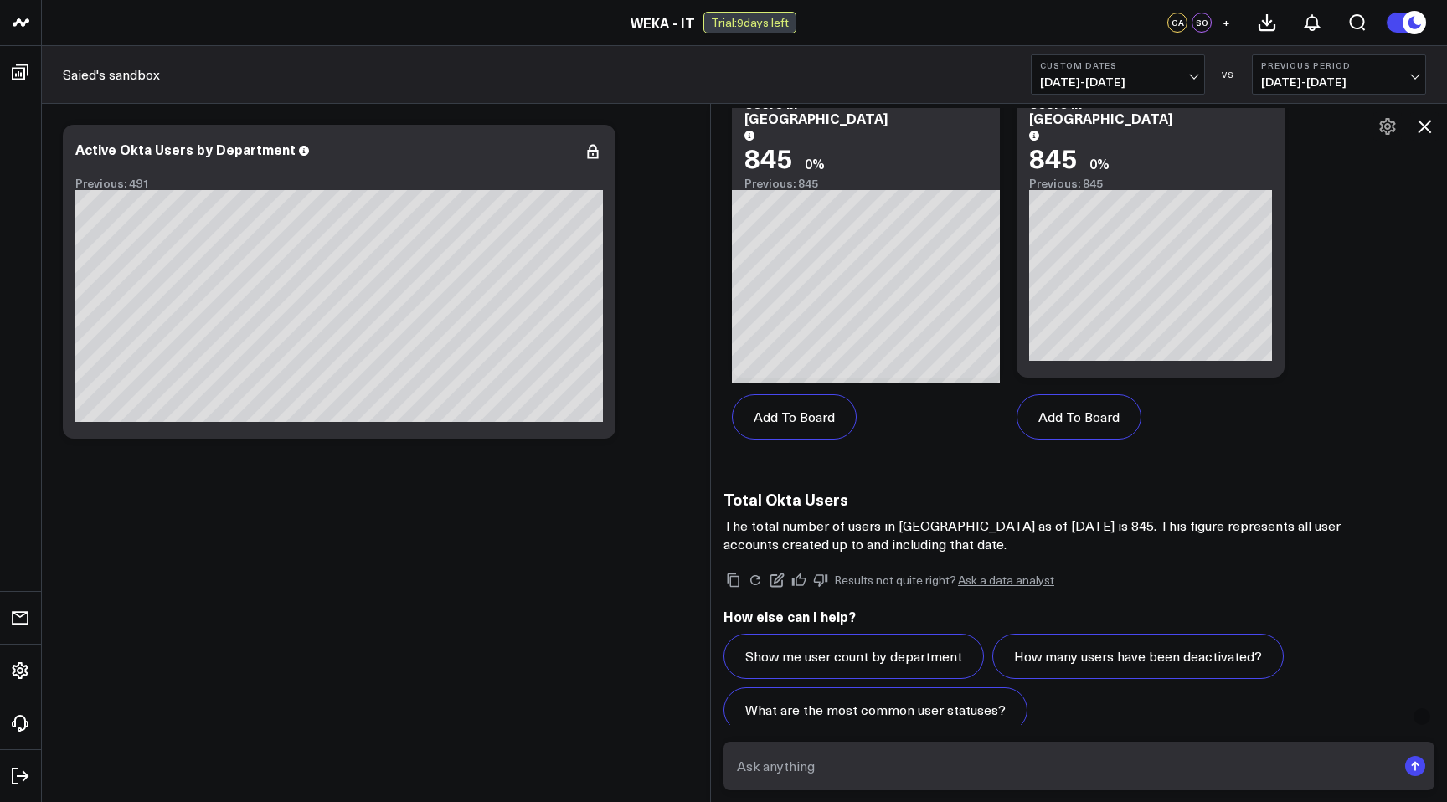
scroll to position [3422, 0]
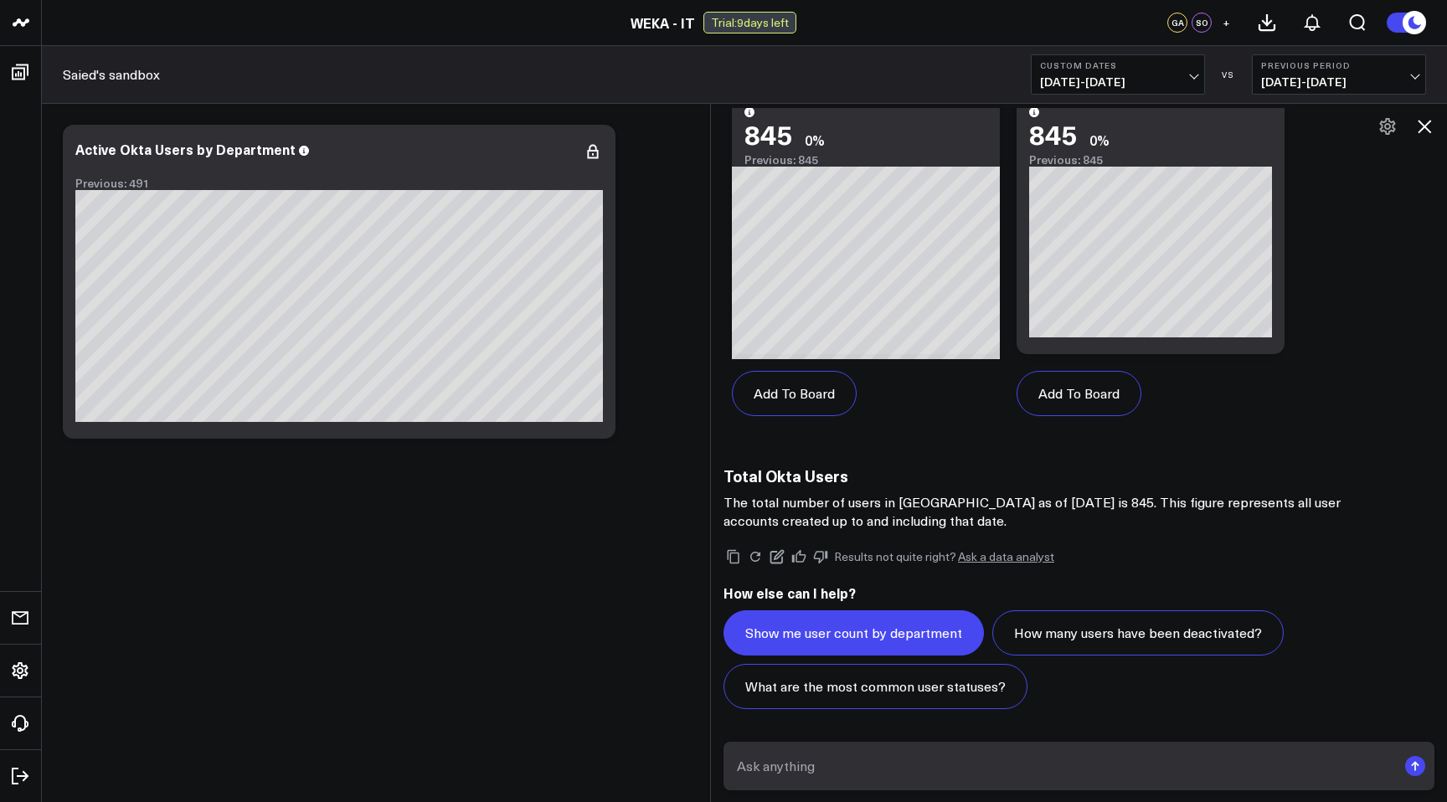
click at [870, 638] on button "Show me user count by department" at bounding box center [853, 632] width 260 height 45
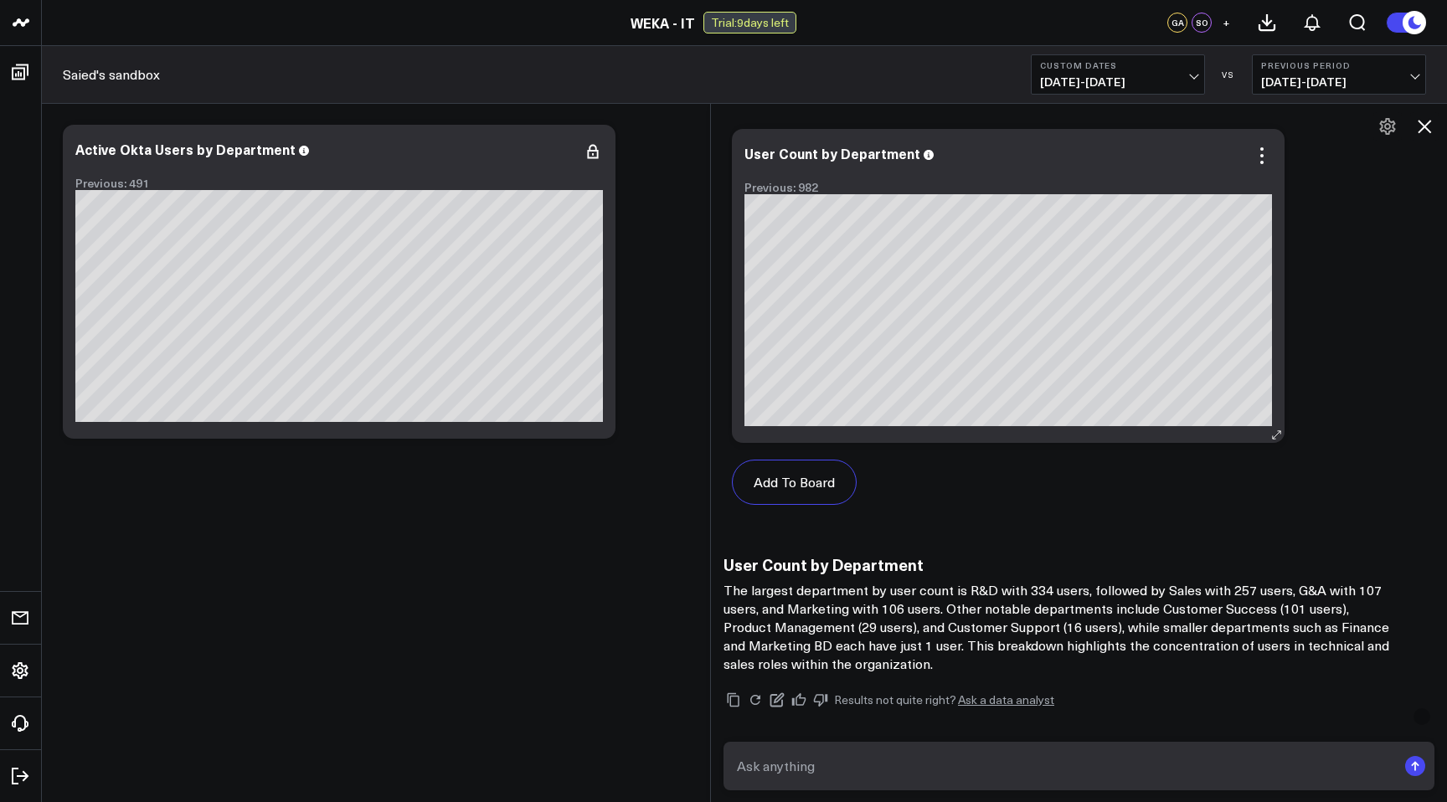
scroll to position [5166, 0]
click at [782, 777] on textarea at bounding box center [1065, 766] width 664 height 30
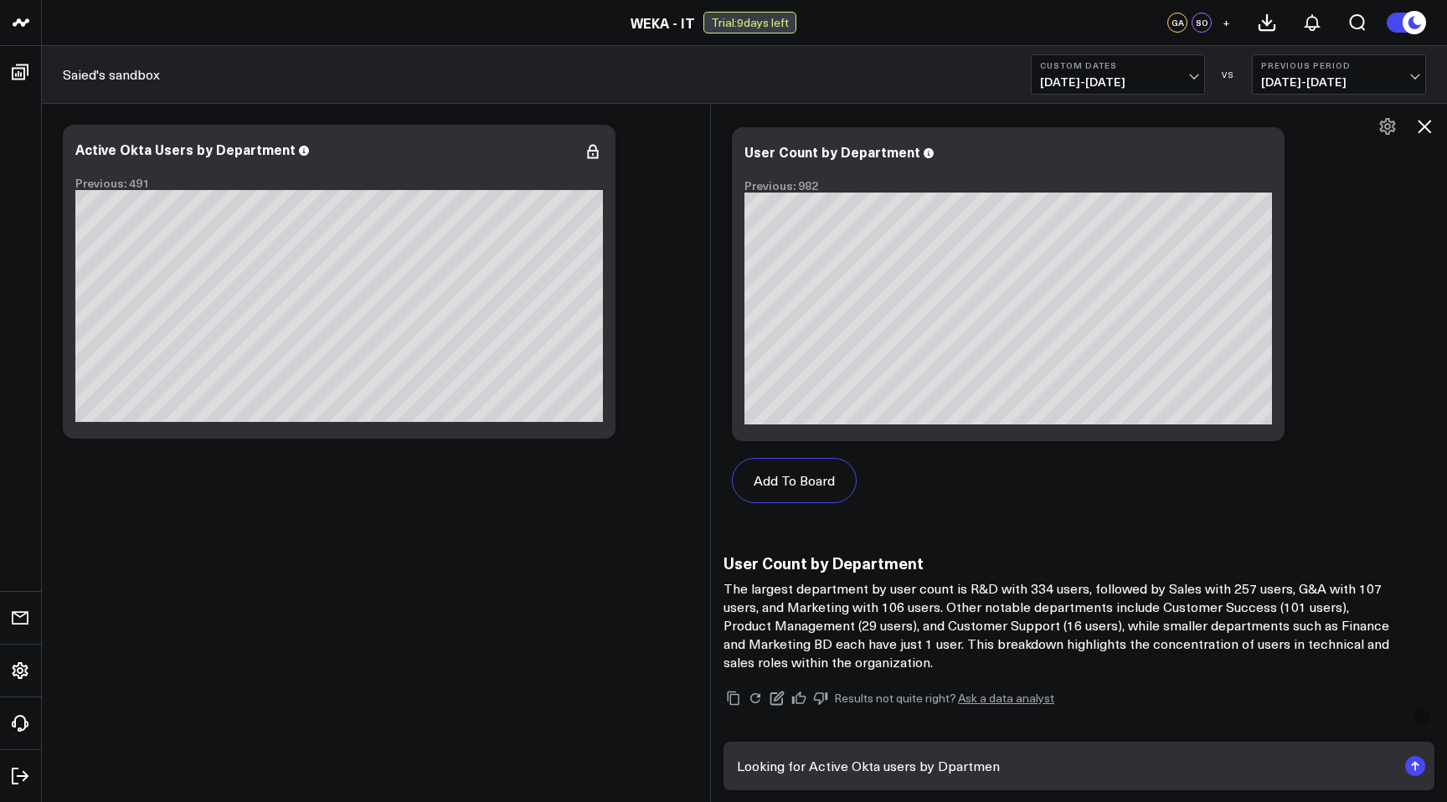
type textarea "Looking for Active Okta users by Dpartment"
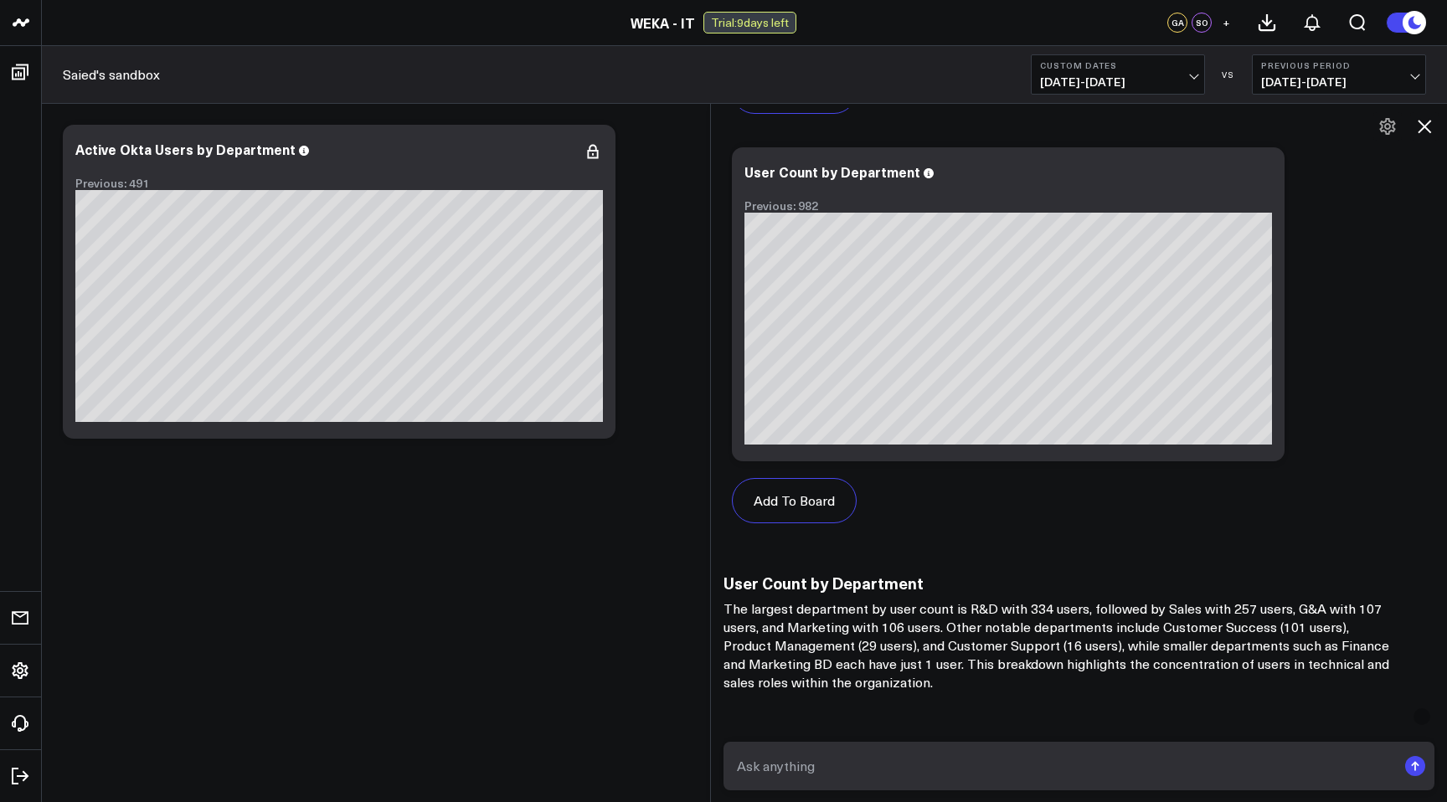
scroll to position [5150, 0]
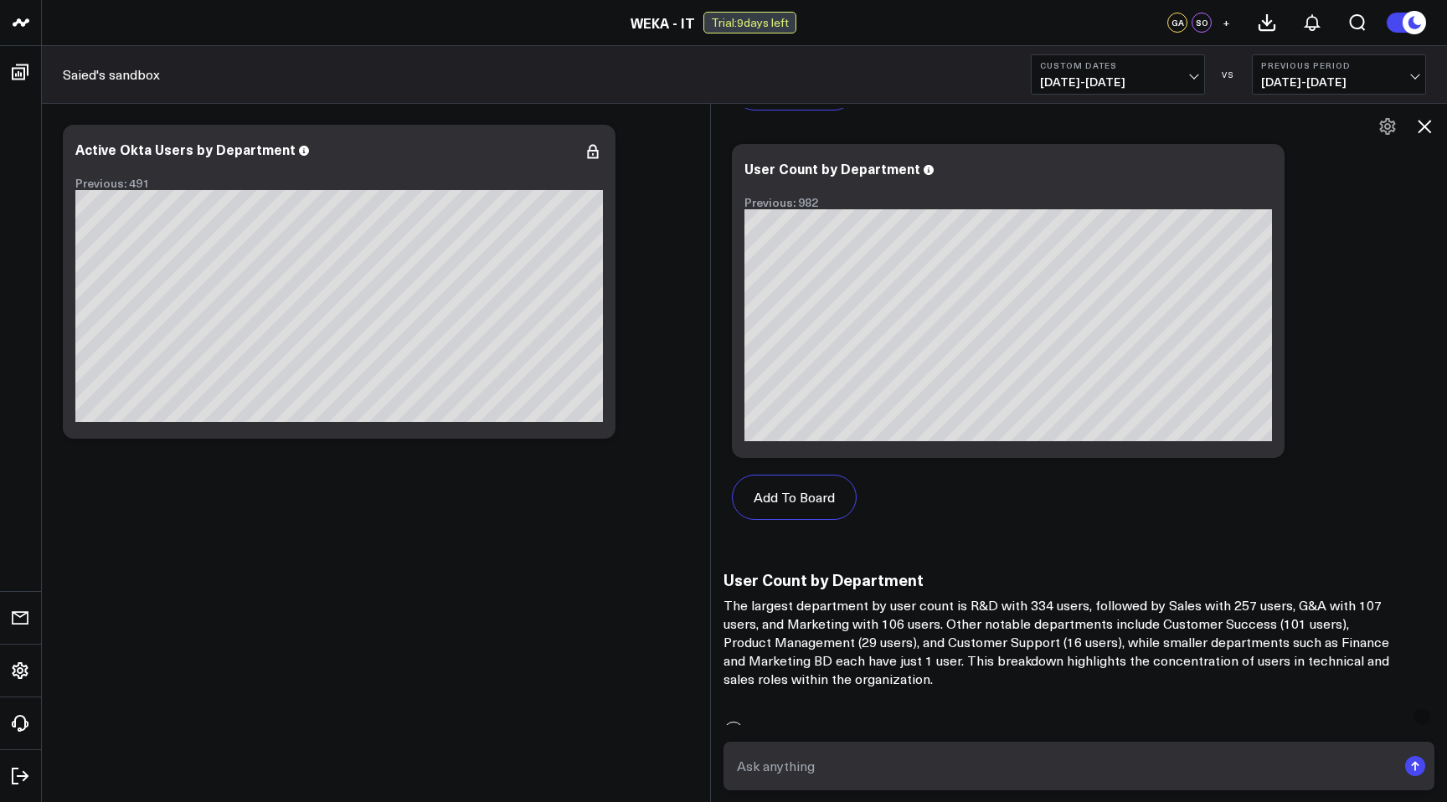
click at [978, 491] on div "Add To Board" at bounding box center [1008, 497] width 553 height 79
